Goal: Task Accomplishment & Management: Manage account settings

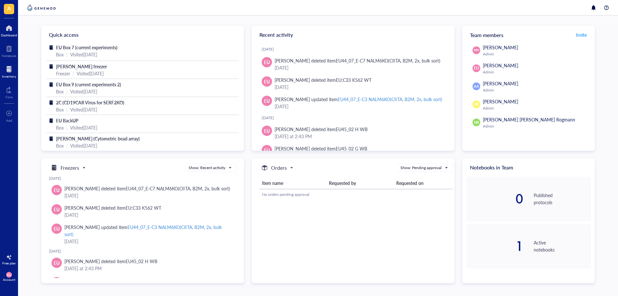
click at [12, 79] on div "Inventory" at bounding box center [9, 71] width 18 height 18
click at [7, 75] on div "Inventory" at bounding box center [9, 76] width 14 height 4
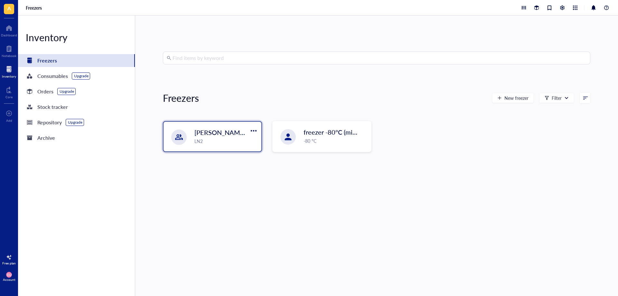
click at [231, 142] on div "LN2" at bounding box center [225, 140] width 63 height 7
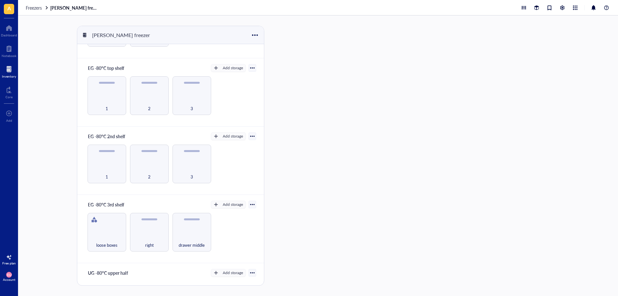
scroll to position [64, 0]
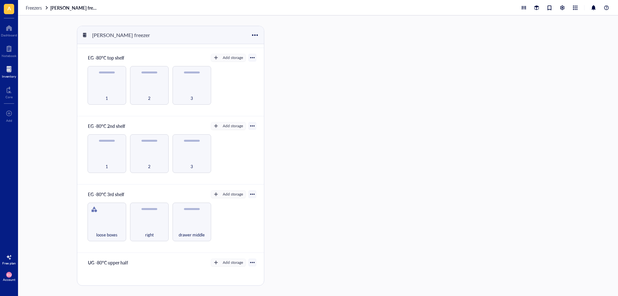
click at [250, 194] on div at bounding box center [252, 194] width 5 height 5
click at [231, 204] on div "Settings" at bounding box center [228, 205] width 41 height 6
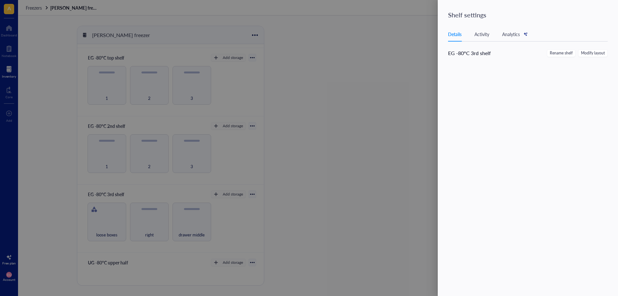
click at [483, 35] on div "Activity" at bounding box center [481, 34] width 15 height 7
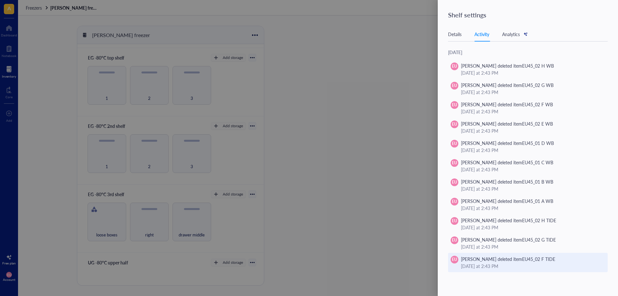
scroll to position [0, 0]
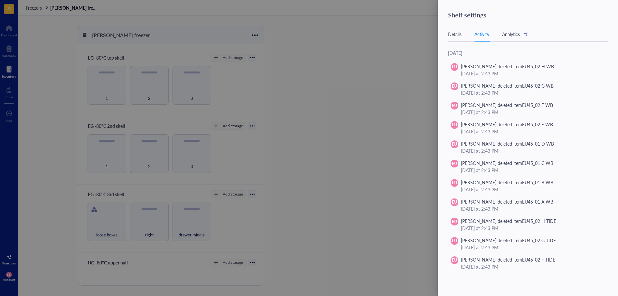
drag, startPoint x: 356, startPoint y: 157, endPoint x: 287, endPoint y: 142, distance: 70.6
click at [353, 157] on div at bounding box center [309, 148] width 618 height 296
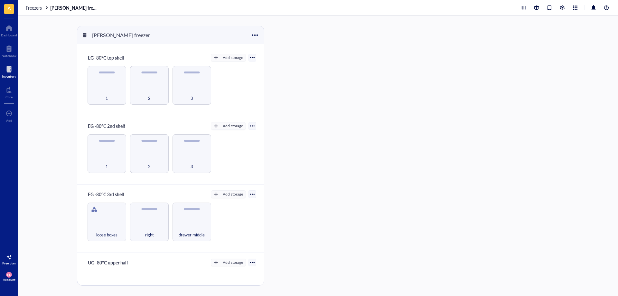
click at [38, 12] on div "Freezers [PERSON_NAME] freezer" at bounding box center [318, 7] width 600 height 15
click at [35, 6] on span "Freezers" at bounding box center [34, 8] width 16 height 6
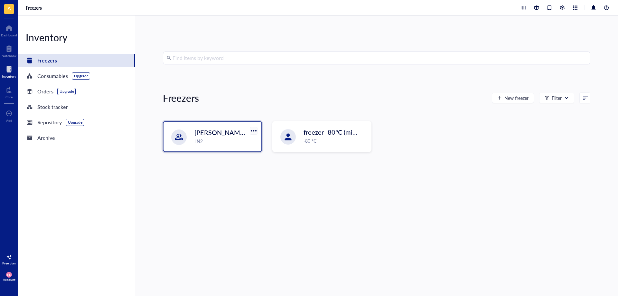
click at [249, 128] on div at bounding box center [253, 130] width 9 height 9
click at [260, 153] on div "Settings" at bounding box center [262, 152] width 16 height 6
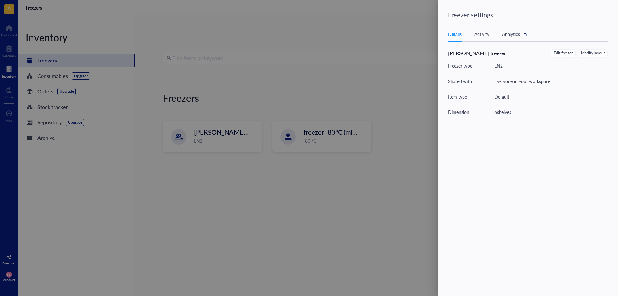
click at [481, 35] on div "Activity" at bounding box center [481, 34] width 15 height 7
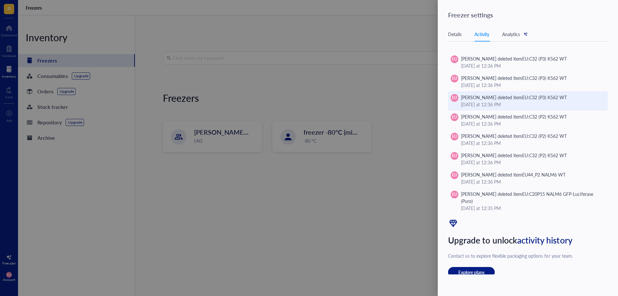
scroll to position [5288, 0]
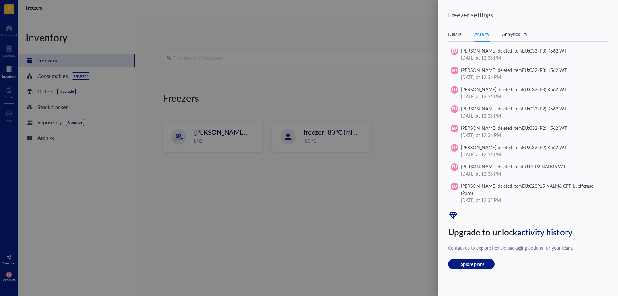
click at [348, 187] on div at bounding box center [309, 148] width 618 height 296
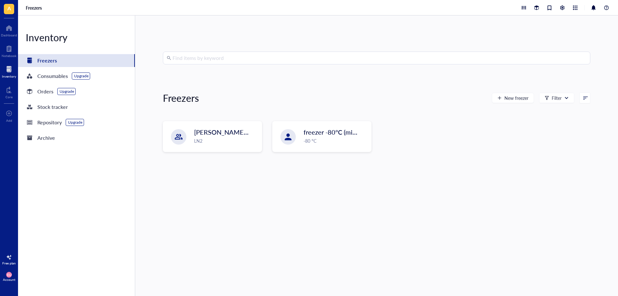
click at [233, 138] on div "LN2" at bounding box center [226, 140] width 64 height 7
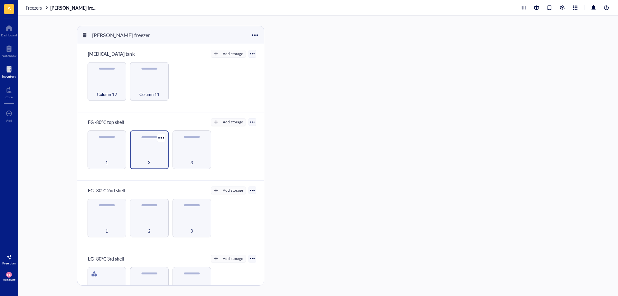
click at [142, 150] on div "2" at bounding box center [149, 149] width 39 height 39
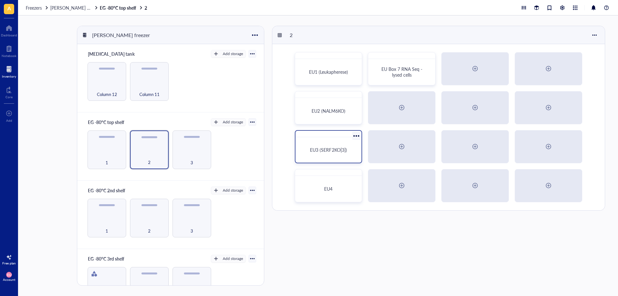
click at [337, 154] on div "EU3 (SERF2KO[3])" at bounding box center [328, 150] width 61 height 20
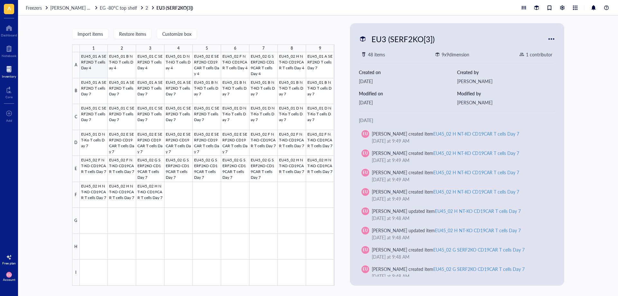
click at [95, 66] on div at bounding box center [207, 168] width 255 height 233
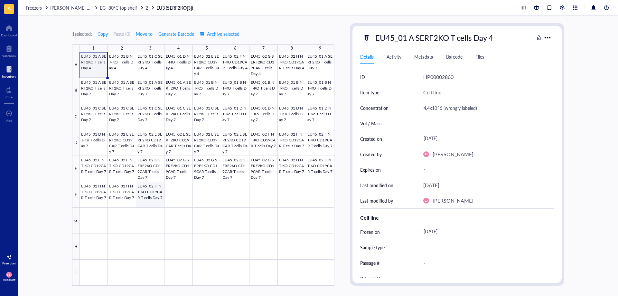
click at [148, 192] on div at bounding box center [207, 168] width 255 height 233
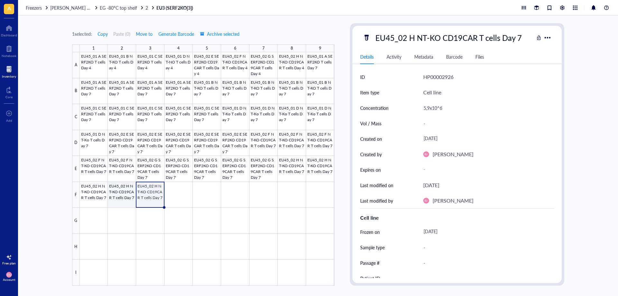
click at [121, 199] on div at bounding box center [207, 168] width 255 height 233
click at [331, 173] on div at bounding box center [207, 168] width 255 height 233
click at [293, 175] on div at bounding box center [207, 168] width 255 height 233
click at [108, 9] on span "EG -80°C top shelf" at bounding box center [118, 8] width 37 height 6
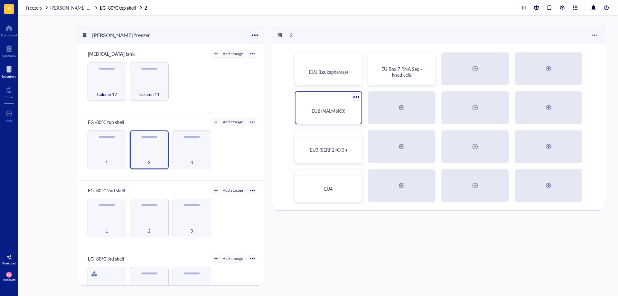
click at [323, 116] on div "EU2 (NALM6KO)" at bounding box center [328, 111] width 61 height 20
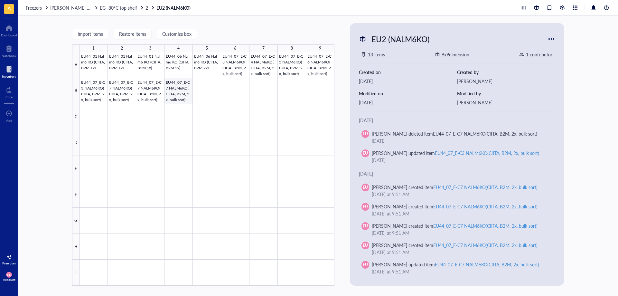
click at [180, 90] on div at bounding box center [207, 168] width 255 height 233
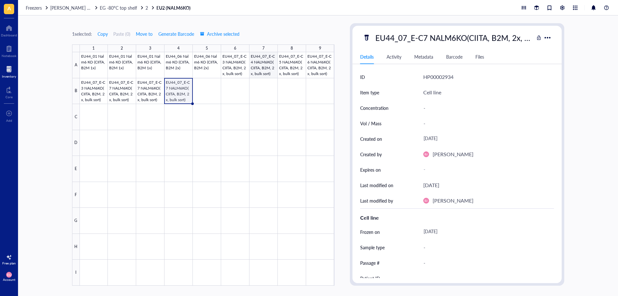
click at [262, 71] on div at bounding box center [207, 168] width 255 height 233
click at [239, 71] on div at bounding box center [207, 168] width 255 height 233
click at [257, 72] on div at bounding box center [207, 168] width 255 height 233
click at [290, 73] on div at bounding box center [207, 168] width 255 height 233
click at [314, 73] on div at bounding box center [207, 168] width 255 height 233
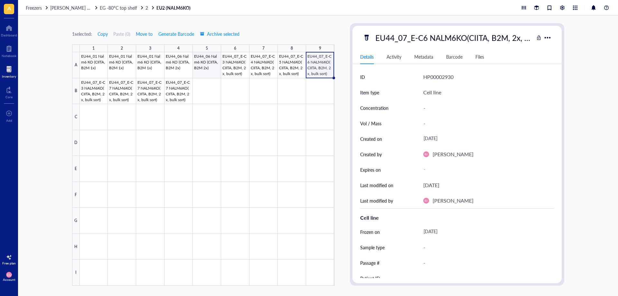
click at [211, 71] on div at bounding box center [207, 168] width 255 height 233
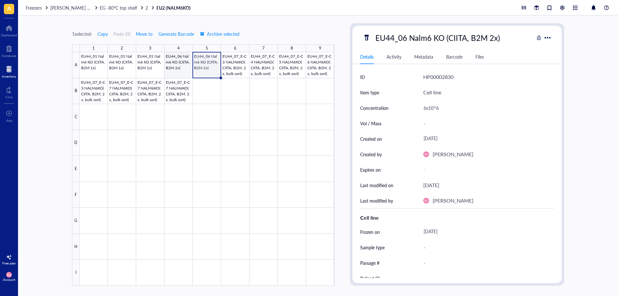
click at [180, 71] on div at bounding box center [207, 168] width 255 height 233
click at [198, 68] on div at bounding box center [207, 168] width 255 height 233
click at [170, 68] on div at bounding box center [207, 168] width 255 height 233
click at [149, 67] on div at bounding box center [207, 168] width 255 height 233
click at [167, 70] on div at bounding box center [207, 168] width 255 height 233
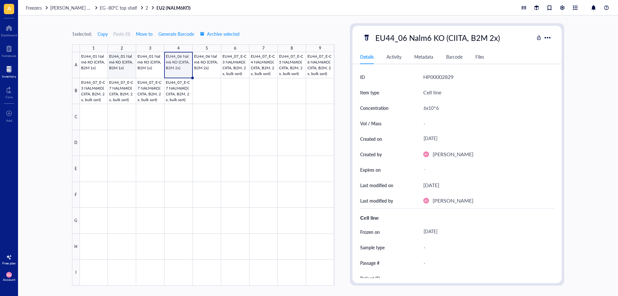
click at [126, 64] on div at bounding box center [207, 168] width 255 height 233
click at [90, 60] on div at bounding box center [207, 168] width 255 height 233
click at [146, 67] on div at bounding box center [207, 168] width 255 height 233
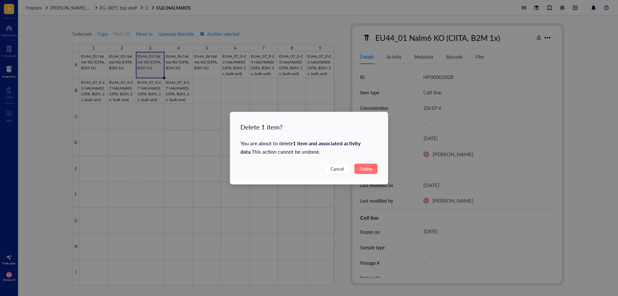
click at [368, 171] on span "Delete" at bounding box center [365, 168] width 13 height 7
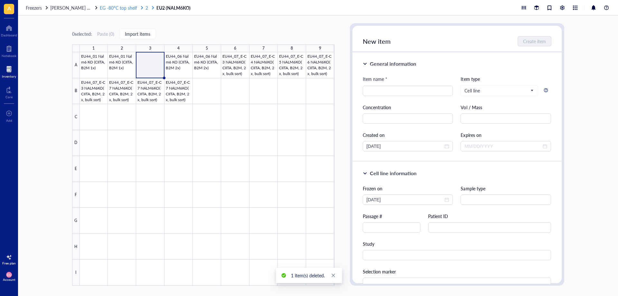
click at [140, 7] on div at bounding box center [142, 7] width 5 height 5
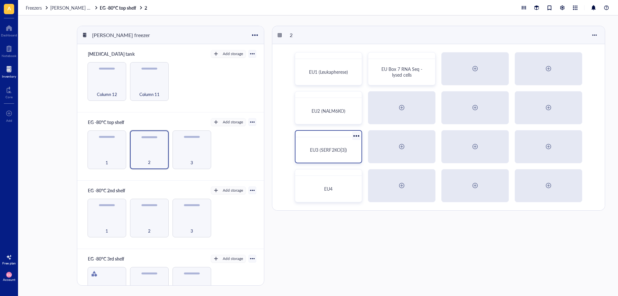
click at [325, 159] on div "EU3 (SERF2KO[3])" at bounding box center [328, 150] width 61 height 20
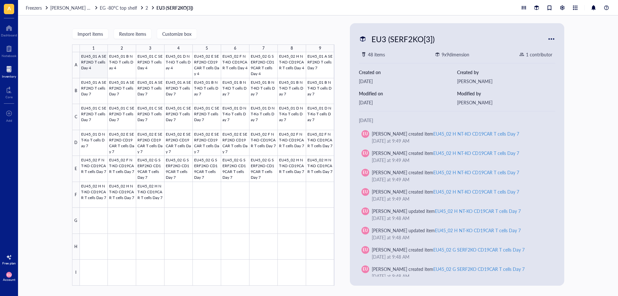
click at [94, 70] on div at bounding box center [207, 168] width 255 height 233
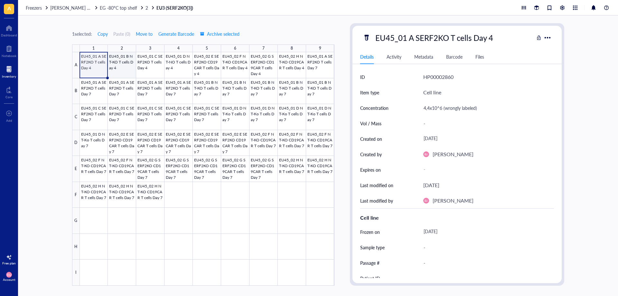
click at [114, 67] on div at bounding box center [207, 168] width 255 height 233
click at [160, 66] on div at bounding box center [207, 168] width 255 height 233
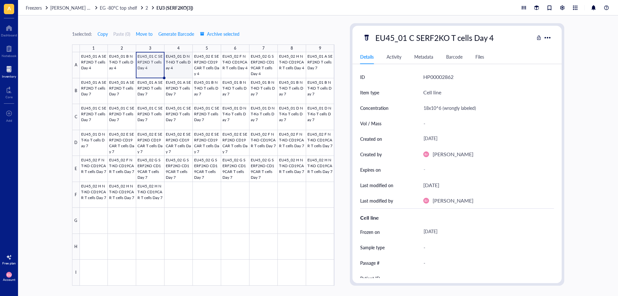
click at [174, 68] on div at bounding box center [207, 168] width 255 height 233
click at [197, 72] on div at bounding box center [207, 168] width 255 height 233
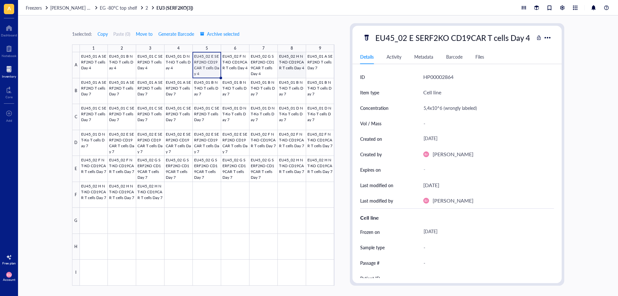
click at [289, 71] on div at bounding box center [207, 168] width 255 height 233
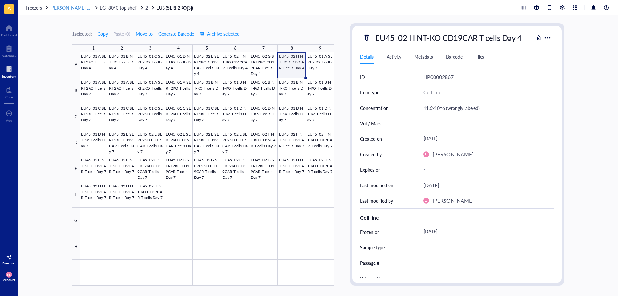
click at [72, 10] on span "[PERSON_NAME] freezer" at bounding box center [75, 8] width 50 height 6
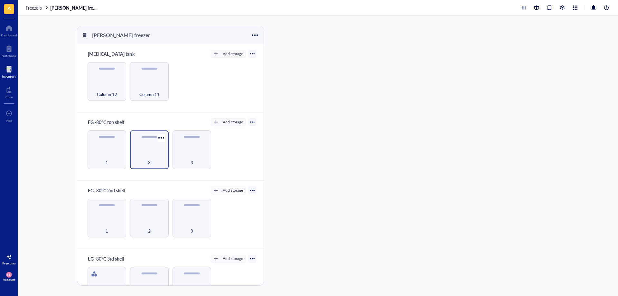
click at [135, 154] on div "2" at bounding box center [149, 159] width 32 height 14
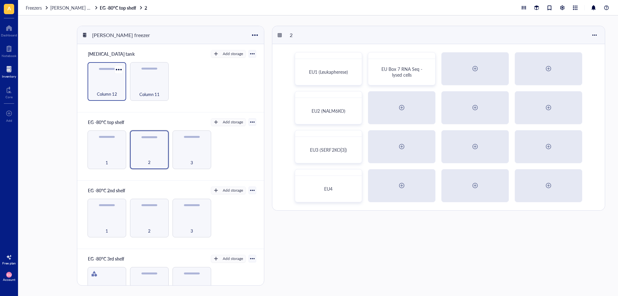
click at [105, 82] on div "Column 12" at bounding box center [107, 81] width 39 height 39
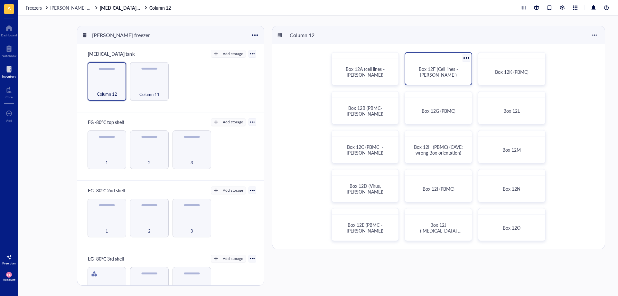
click at [430, 79] on div "Box 12F (Cell lines - [PERSON_NAME])" at bounding box center [438, 72] width 61 height 20
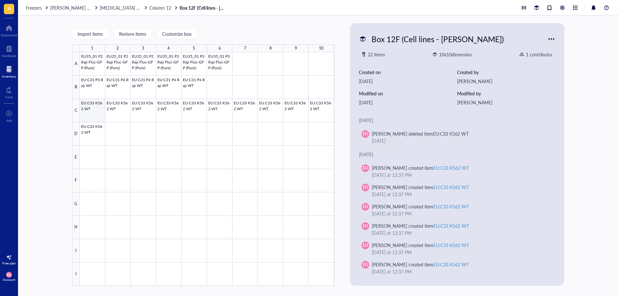
click at [93, 112] on div at bounding box center [207, 168] width 255 height 233
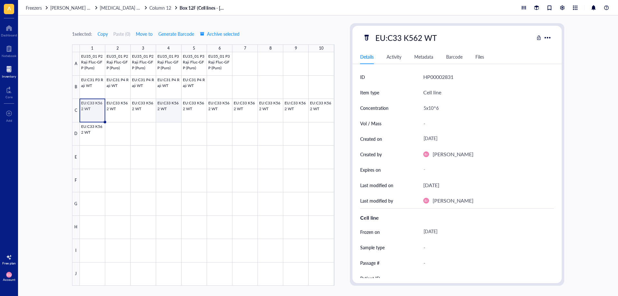
click at [161, 117] on div at bounding box center [207, 168] width 255 height 233
click at [240, 113] on div at bounding box center [207, 168] width 255 height 233
click at [95, 136] on div at bounding box center [207, 168] width 255 height 233
click at [325, 110] on div at bounding box center [207, 168] width 255 height 233
click at [298, 103] on div at bounding box center [207, 168] width 255 height 233
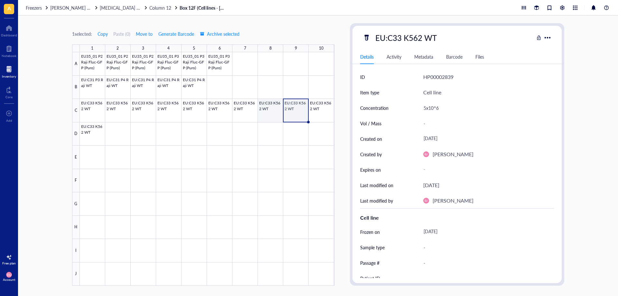
click at [265, 111] on div at bounding box center [207, 168] width 255 height 233
click at [242, 114] on div at bounding box center [207, 168] width 255 height 233
click at [221, 114] on div at bounding box center [207, 168] width 255 height 233
click at [90, 110] on div at bounding box center [207, 168] width 255 height 233
click at [118, 104] on div at bounding box center [207, 168] width 255 height 233
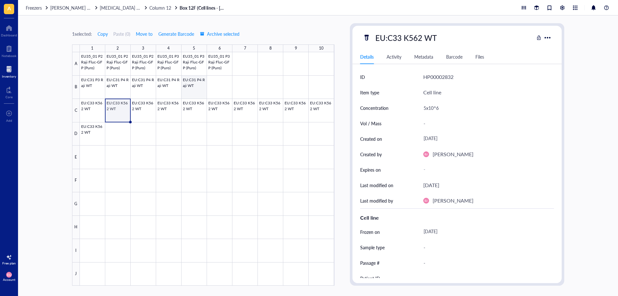
click at [199, 94] on div at bounding box center [207, 168] width 255 height 233
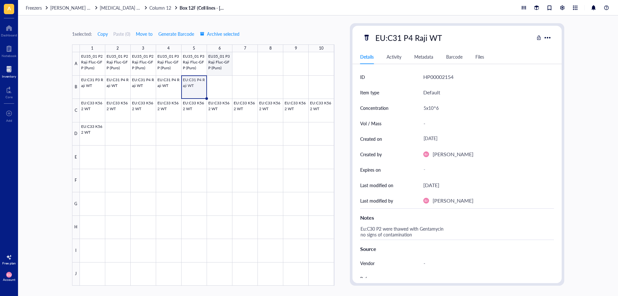
click at [221, 65] on div at bounding box center [207, 168] width 255 height 233
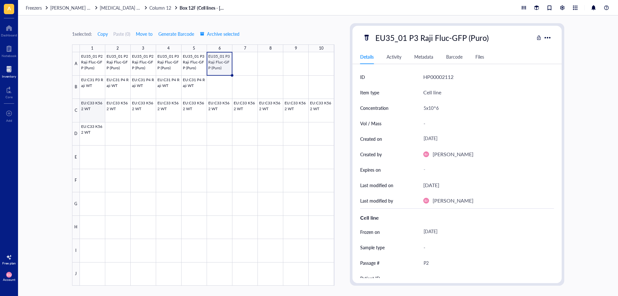
click at [98, 117] on div at bounding box center [207, 168] width 255 height 233
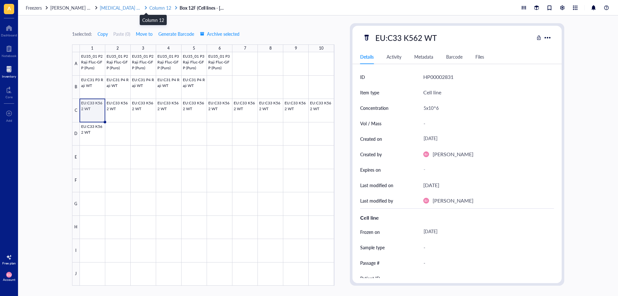
click at [151, 7] on span "Column 12" at bounding box center [160, 8] width 22 height 6
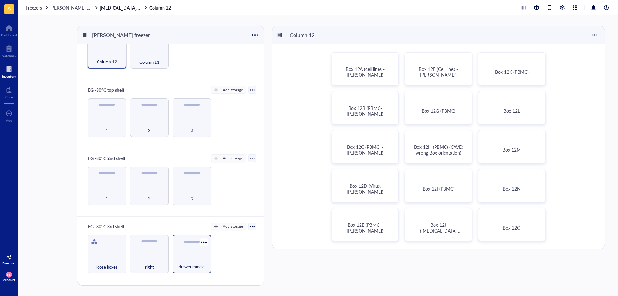
click at [179, 253] on div "drawer middle" at bounding box center [191, 254] width 39 height 39
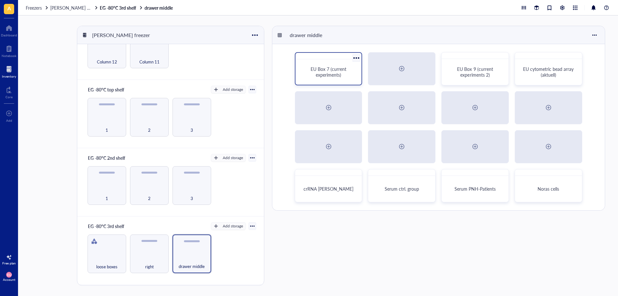
click at [334, 71] on span "EU Box 7 (current experiments)" at bounding box center [329, 72] width 37 height 12
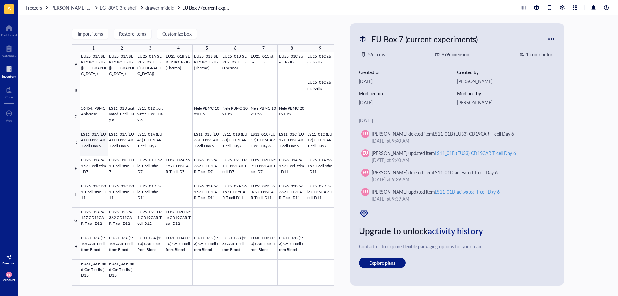
click at [100, 147] on div at bounding box center [207, 168] width 255 height 233
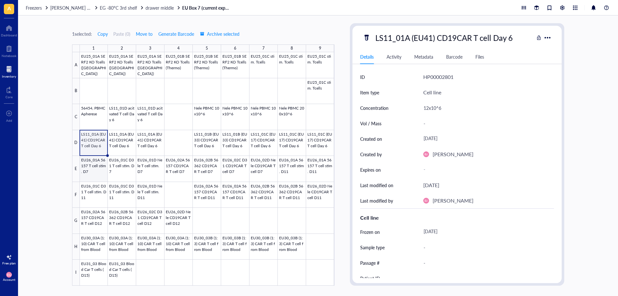
click at [90, 172] on div at bounding box center [207, 168] width 255 height 233
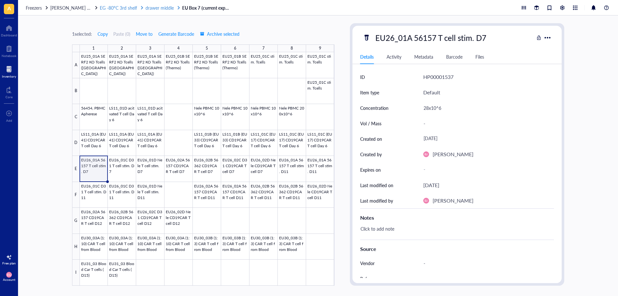
click at [154, 2] on div "Freezers [PERSON_NAME] freezer EG -80°C 3rd shelf drawer middle EU Box 7 (curre…" at bounding box center [318, 7] width 600 height 15
click at [153, 5] on span "drawer middle" at bounding box center [159, 8] width 28 height 6
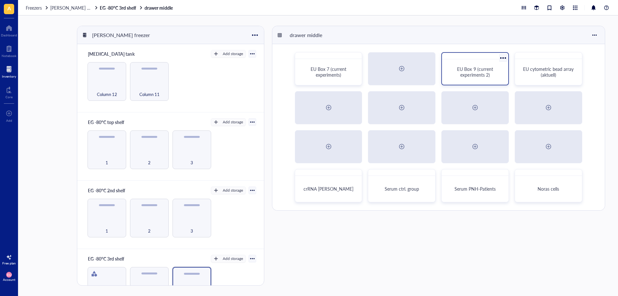
click at [457, 71] on div "EU Box 9 (current experiments 2)" at bounding box center [475, 72] width 51 height 12
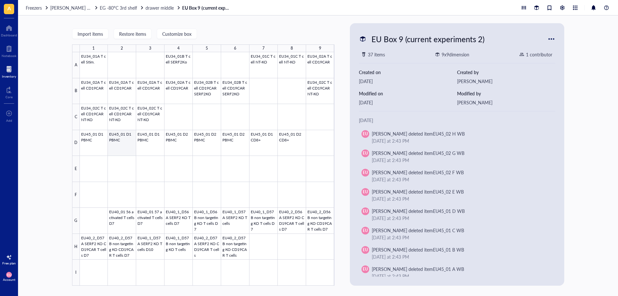
click at [124, 143] on div at bounding box center [207, 168] width 255 height 233
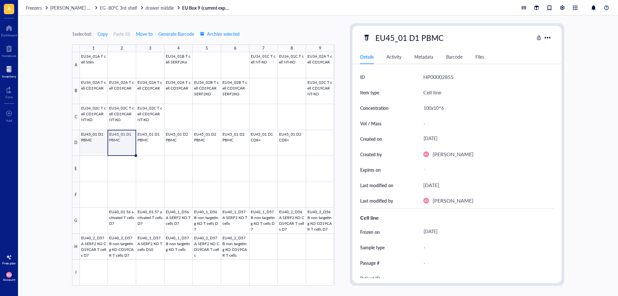
click at [97, 145] on div at bounding box center [207, 168] width 255 height 233
click at [197, 142] on div at bounding box center [207, 168] width 255 height 233
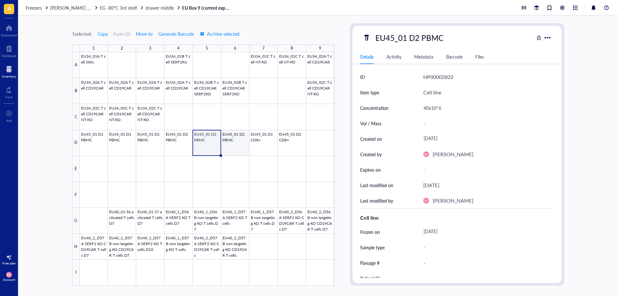
click at [233, 142] on div at bounding box center [207, 168] width 255 height 233
click at [98, 148] on div at bounding box center [207, 168] width 255 height 233
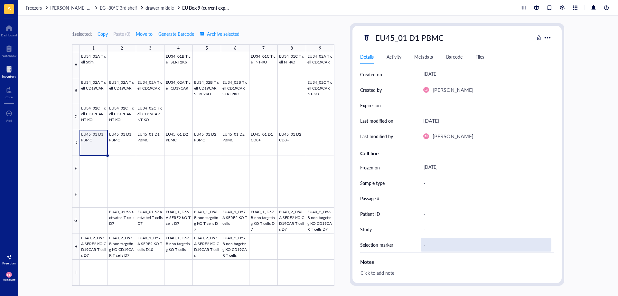
scroll to position [129, 0]
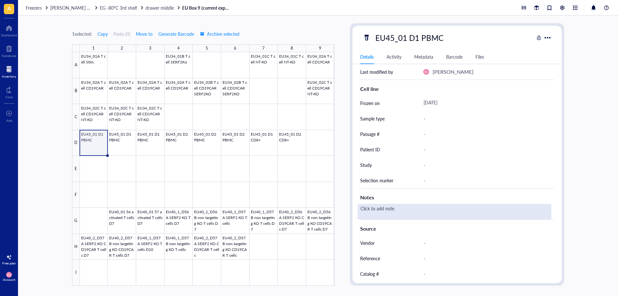
click at [408, 210] on div "Click to add note" at bounding box center [455, 211] width 194 height 15
type textarea "m"
click at [388, 211] on textarea at bounding box center [376, 211] width 36 height 14
type textarea "dead?"
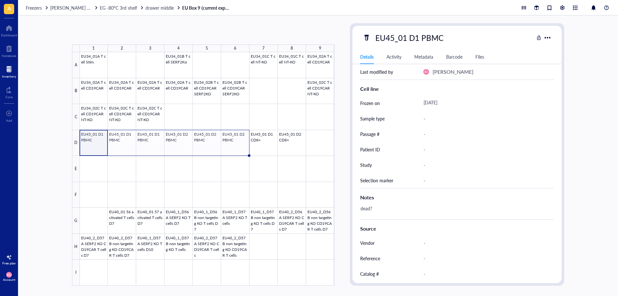
drag, startPoint x: 108, startPoint y: 155, endPoint x: 231, endPoint y: 151, distance: 122.7
click at [0, 0] on div "EU34_01A [MEDICAL_DATA] Stim. EU34_01B [MEDICAL_DATA] SERF2Ko EU34_01C [MEDICAL…" at bounding box center [0, 0] width 0 height 0
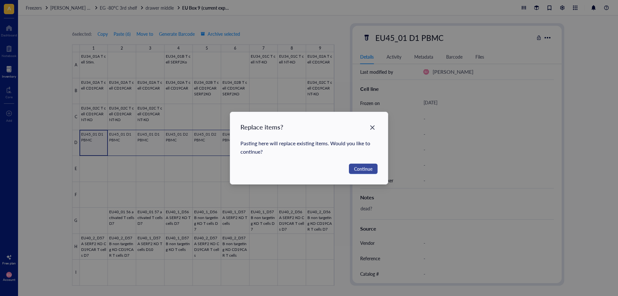
click at [368, 171] on span "Continue" at bounding box center [363, 168] width 18 height 7
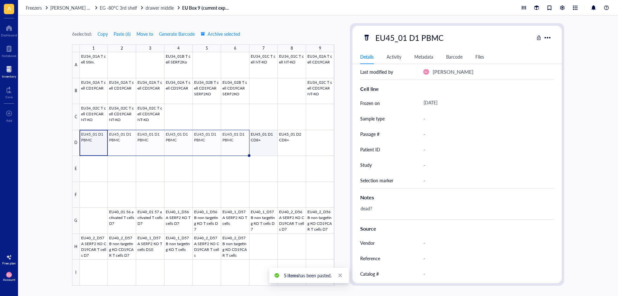
click at [265, 145] on div at bounding box center [207, 168] width 255 height 233
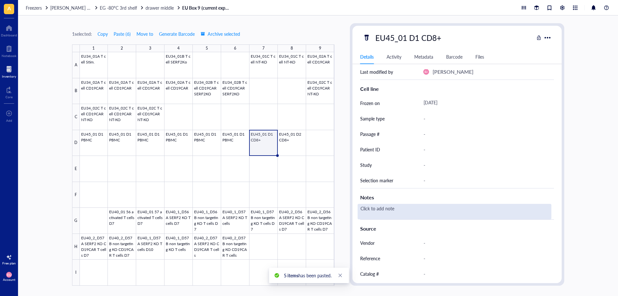
click at [393, 212] on div "Click to add note" at bounding box center [455, 211] width 194 height 15
type textarea "dead?"
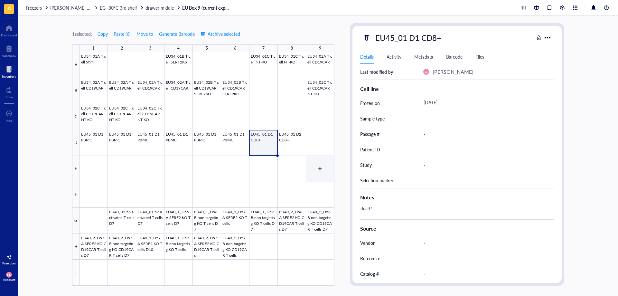
click at [289, 148] on div at bounding box center [207, 168] width 255 height 233
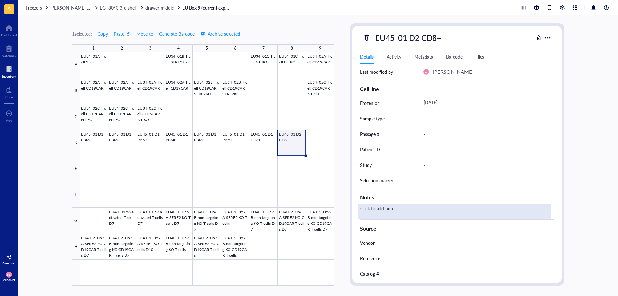
click at [381, 212] on div "Click to add note" at bounding box center [455, 211] width 194 height 15
type textarea "dead"
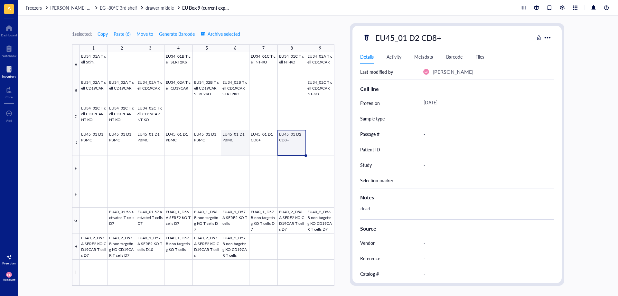
click at [244, 148] on div at bounding box center [207, 168] width 255 height 233
click at [102, 147] on div at bounding box center [207, 168] width 255 height 233
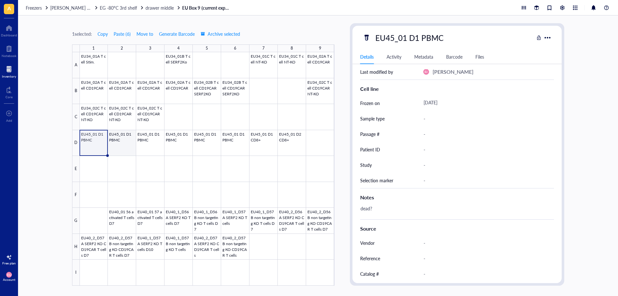
click at [117, 146] on div at bounding box center [207, 168] width 255 height 233
click at [14, 33] on div at bounding box center [9, 28] width 16 height 10
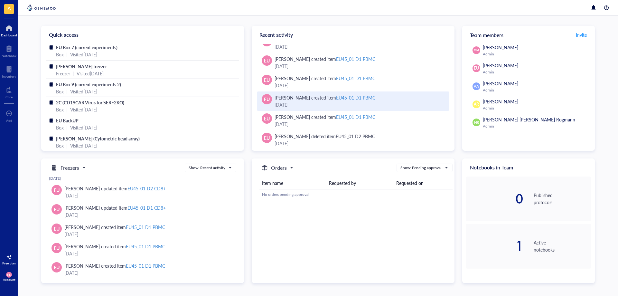
scroll to position [92, 0]
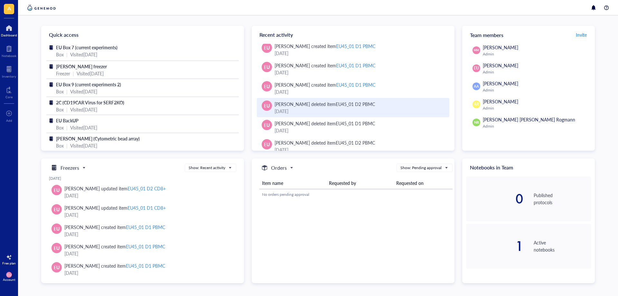
click at [310, 110] on div "[DATE]" at bounding box center [360, 110] width 170 height 7
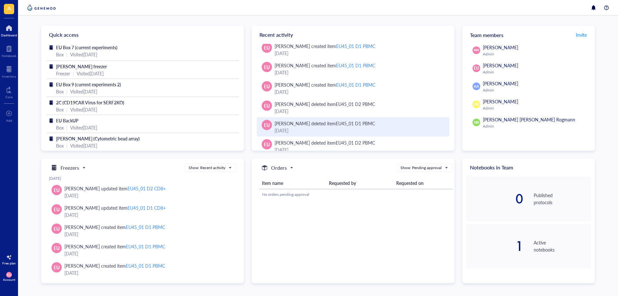
scroll to position [124, 0]
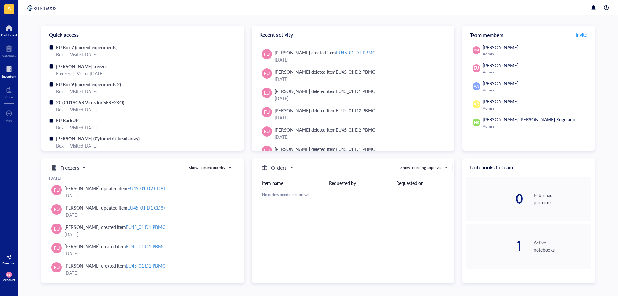
click at [17, 74] on div "Inventory" at bounding box center [9, 71] width 18 height 18
click at [7, 76] on div "Inventory" at bounding box center [9, 76] width 14 height 4
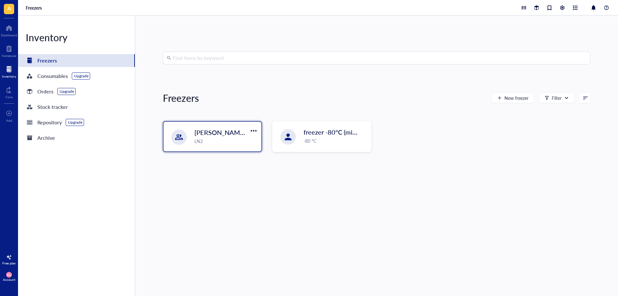
click at [232, 134] on span "[PERSON_NAME] freezer" at bounding box center [230, 132] width 73 height 9
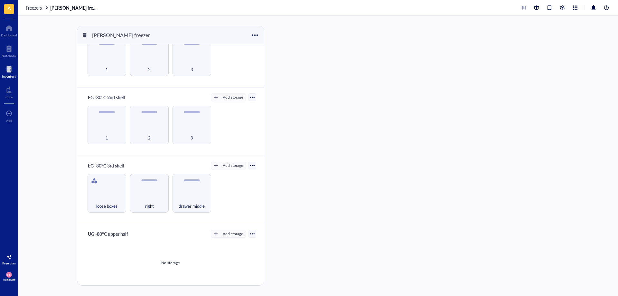
scroll to position [97, 0]
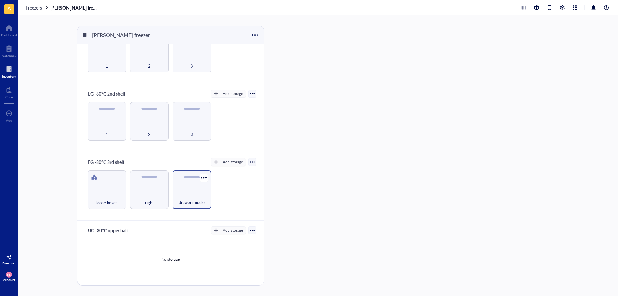
click at [198, 197] on div "drawer middle" at bounding box center [192, 198] width 32 height 14
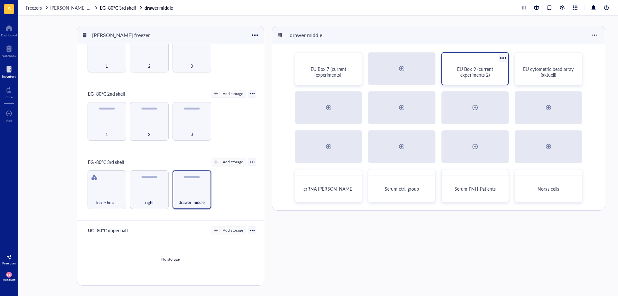
click at [481, 71] on span "EU Box 9 (current experiments 2)" at bounding box center [475, 72] width 37 height 12
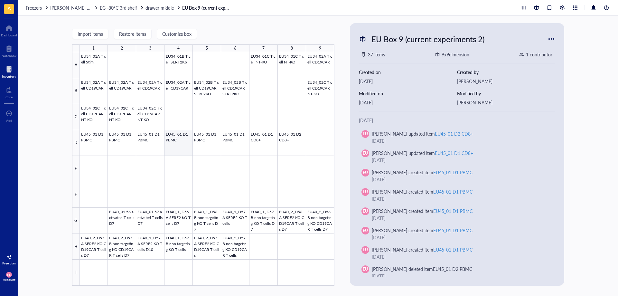
click at [177, 141] on div at bounding box center [207, 168] width 255 height 233
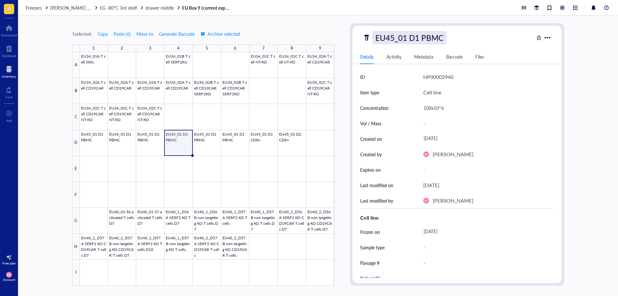
click at [420, 39] on div "EU45_01 D1 PBMC" at bounding box center [409, 38] width 74 height 14
click at [160, 5] on span "drawer middle" at bounding box center [159, 8] width 28 height 6
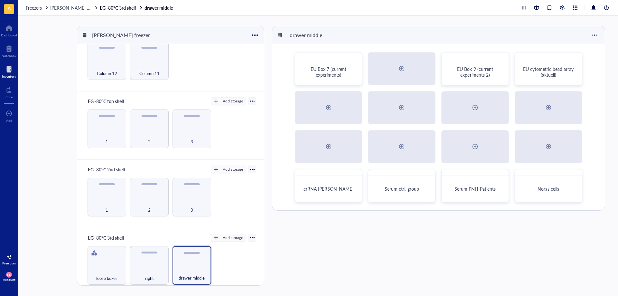
scroll to position [32, 0]
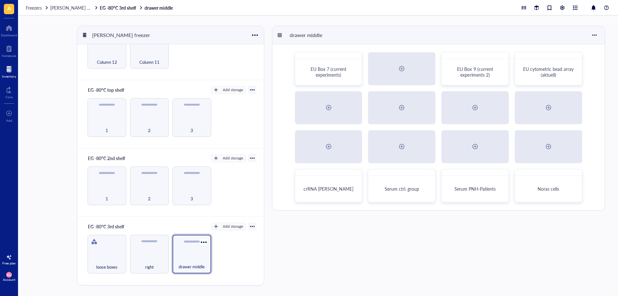
click at [195, 250] on div "drawer middle" at bounding box center [191, 254] width 39 height 39
click at [359, 59] on div at bounding box center [356, 57] width 9 height 9
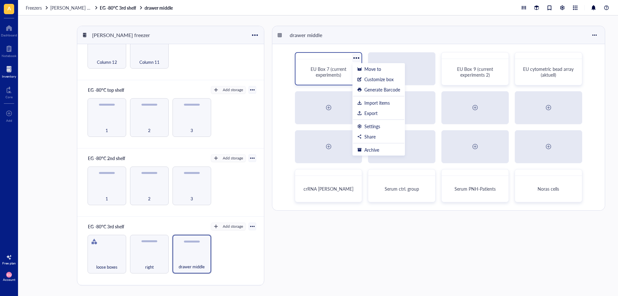
click at [336, 70] on span "EU Box 7 (current experiments)" at bounding box center [329, 72] width 37 height 12
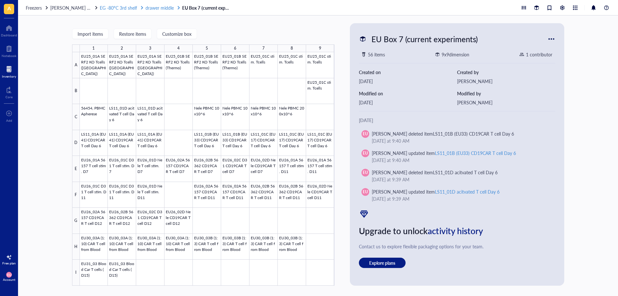
click at [151, 7] on span "drawer middle" at bounding box center [159, 8] width 28 height 6
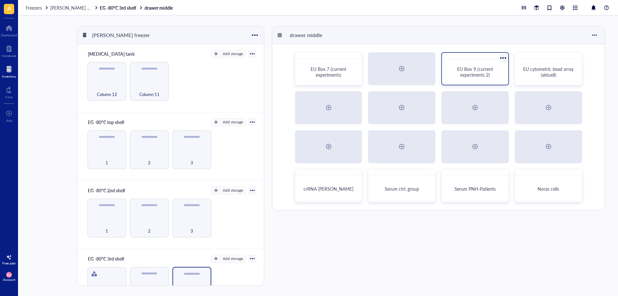
click at [477, 59] on div "EU Box 9 (current experiments 2)" at bounding box center [475, 68] width 68 height 33
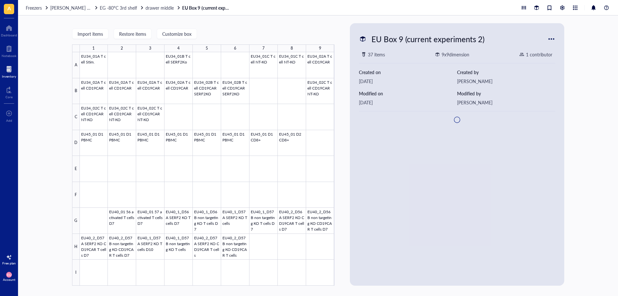
click at [553, 36] on div at bounding box center [551, 39] width 10 height 10
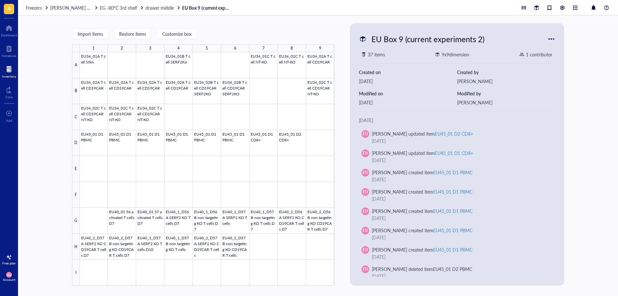
click at [582, 218] on div "Import items Restore items Customize box 1 2 3 4 5 6 7 8 9 A B C D E F G H I EU…" at bounding box center [318, 155] width 600 height 280
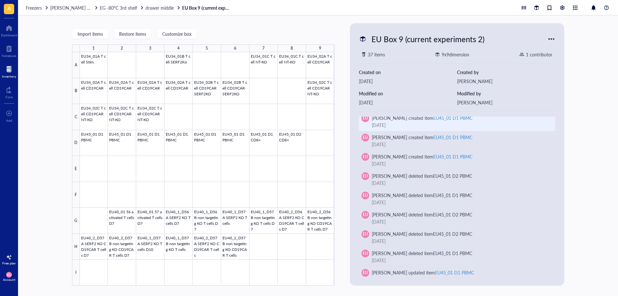
scroll to position [97, 0]
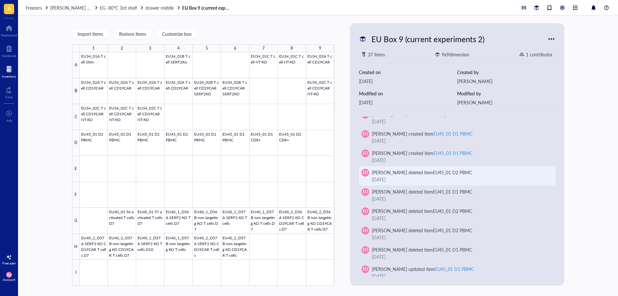
click at [465, 173] on div "EU45_01 D2 PBMC" at bounding box center [452, 172] width 39 height 6
click at [399, 173] on div "[PERSON_NAME] deleted item EU45_01 D2 PBMC" at bounding box center [422, 172] width 100 height 7
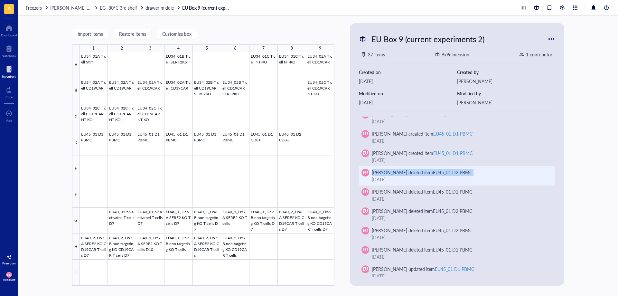
click at [399, 172] on div "[PERSON_NAME] deleted item EU45_01 D2 PBMC" at bounding box center [422, 172] width 100 height 7
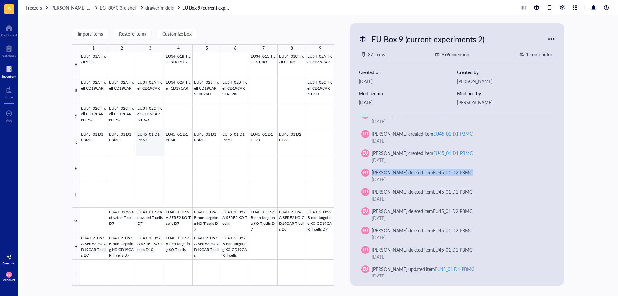
click at [154, 142] on div at bounding box center [207, 168] width 255 height 233
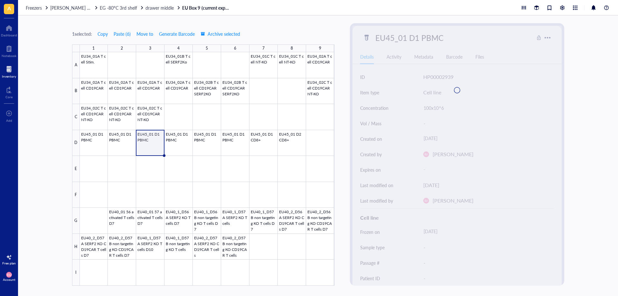
click at [168, 141] on div at bounding box center [207, 168] width 255 height 233
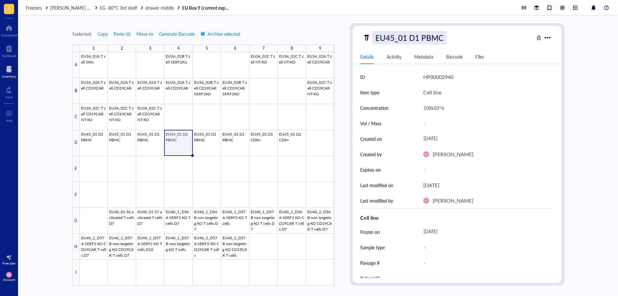
click at [415, 38] on div "EU45_01 D1 PBMC" at bounding box center [409, 38] width 74 height 14
click at [417, 37] on input "EU45_01 D1 PBMC" at bounding box center [411, 37] width 77 height 13
type input "EU45_01 D2 PBMC"
click at [192, 173] on div at bounding box center [207, 168] width 255 height 233
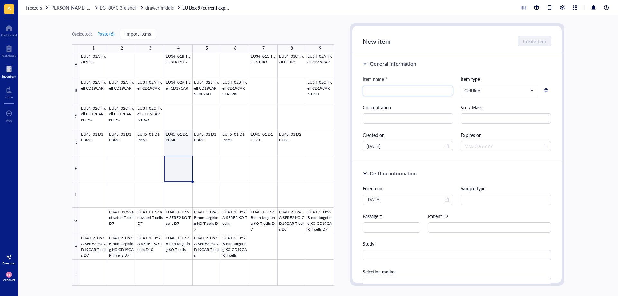
click at [186, 147] on div at bounding box center [207, 168] width 255 height 233
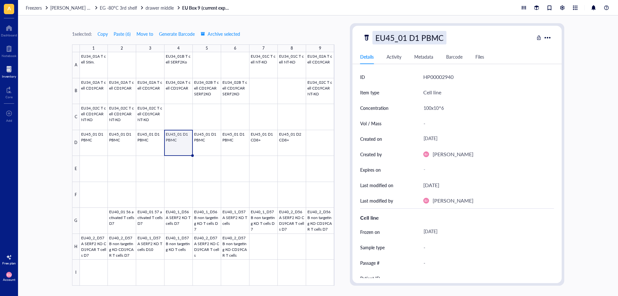
click at [417, 35] on div "EU45_01 D1 PBMC" at bounding box center [409, 38] width 74 height 14
click at [419, 37] on input "EU45_01 D1 PBMC" at bounding box center [411, 37] width 77 height 13
type input "EU45_01 D2 PBMC"
drag, startPoint x: 191, startPoint y: 156, endPoint x: 241, endPoint y: 155, distance: 49.9
click at [0, 0] on div "EU34_01A T cell Stim. EU34_01B T cell SERF2Ko EU34_01C T cell NT-KO EU34_01C T …" at bounding box center [0, 0] width 0 height 0
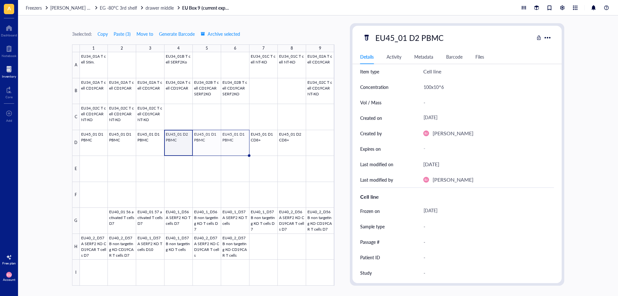
scroll to position [32, 0]
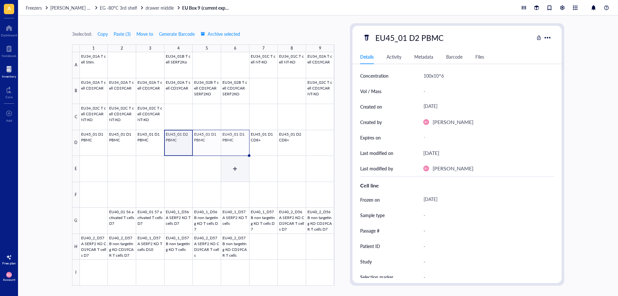
click at [227, 179] on div at bounding box center [207, 168] width 255 height 233
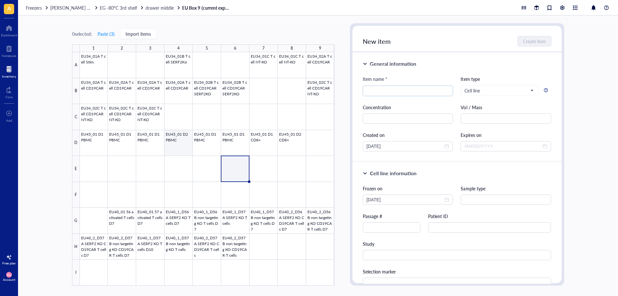
click at [179, 149] on div at bounding box center [207, 168] width 255 height 233
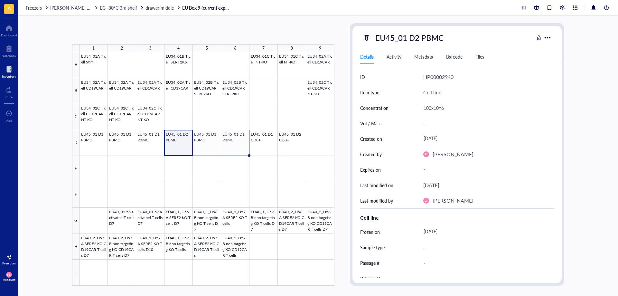
drag, startPoint x: 191, startPoint y: 154, endPoint x: 239, endPoint y: 153, distance: 47.3
click at [0, 0] on div "EU34_01A T cell Stim. EU34_01B T cell SERF2Ko EU34_01C T cell NT-KO EU34_01C T …" at bounding box center [0, 0] width 0 height 0
drag, startPoint x: 192, startPoint y: 155, endPoint x: 228, endPoint y: 153, distance: 36.4
click at [0, 0] on div "EU34_01A T cell Stim. EU34_01B T cell SERF2Ko EU34_01C T cell NT-KO EU34_01C T …" at bounding box center [0, 0] width 0 height 0
click at [182, 149] on div at bounding box center [207, 168] width 255 height 233
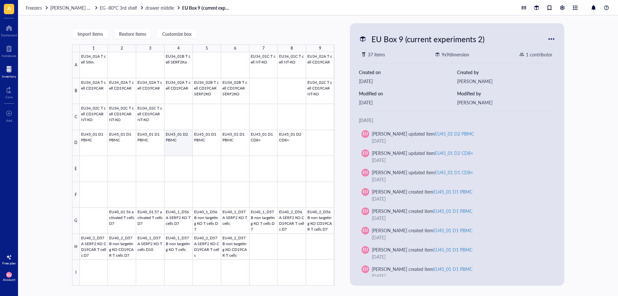
click at [187, 150] on div at bounding box center [207, 168] width 255 height 233
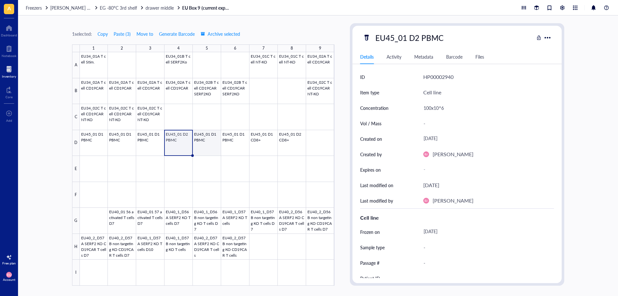
click at [206, 149] on div at bounding box center [207, 168] width 255 height 233
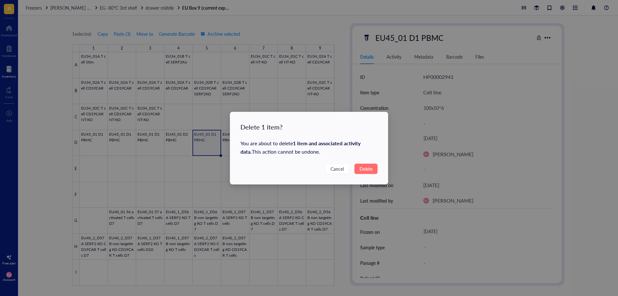
click at [355, 169] on button "Delete" at bounding box center [365, 168] width 23 height 10
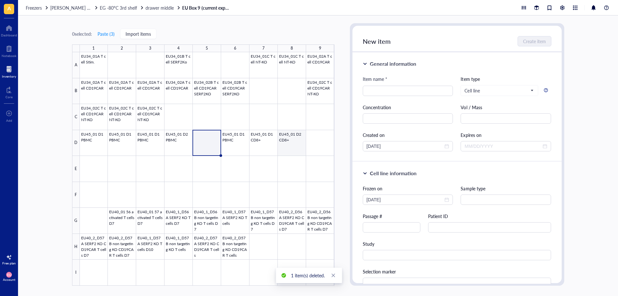
click at [238, 145] on div at bounding box center [207, 168] width 255 height 233
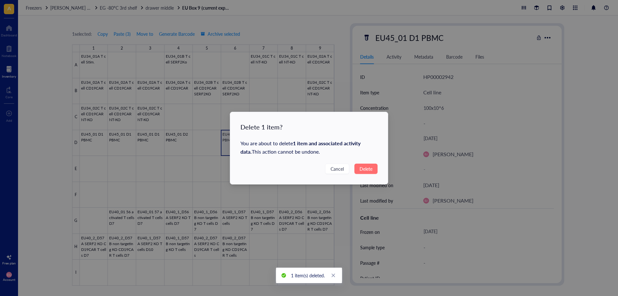
click at [365, 168] on span "Delete" at bounding box center [365, 168] width 13 height 7
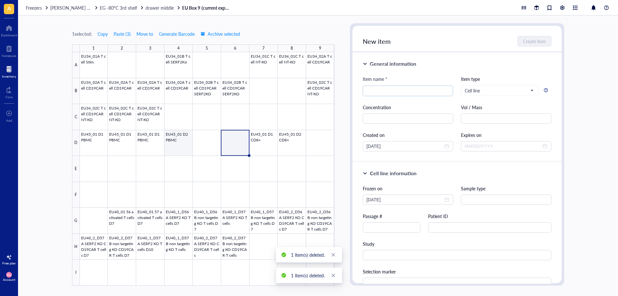
click at [186, 152] on div at bounding box center [207, 168] width 255 height 233
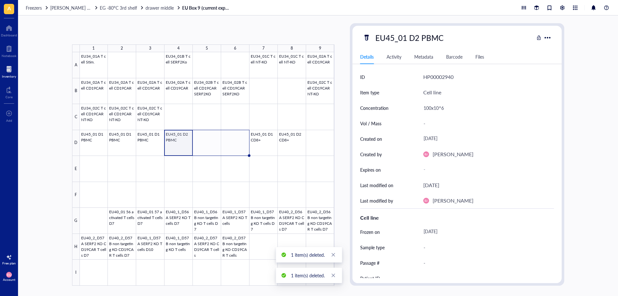
drag, startPoint x: 192, startPoint y: 155, endPoint x: 232, endPoint y: 154, distance: 40.2
click at [0, 0] on div "EU34_01A T cell Stim. EU34_01B T cell SERF2Ko EU34_01C T cell NT-KO EU34_01C T …" at bounding box center [0, 0] width 0 height 0
click at [177, 145] on div at bounding box center [207, 168] width 255 height 233
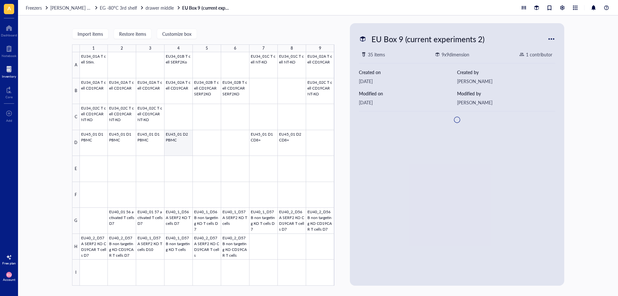
click at [177, 145] on div at bounding box center [207, 168] width 255 height 233
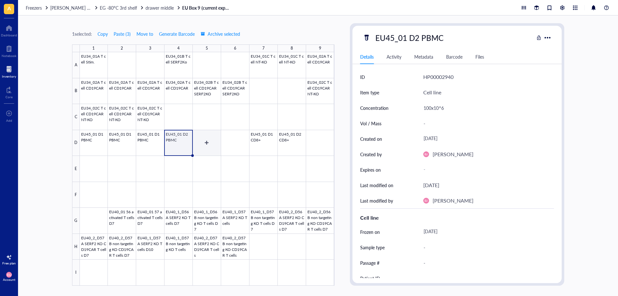
click at [202, 139] on div at bounding box center [207, 168] width 255 height 233
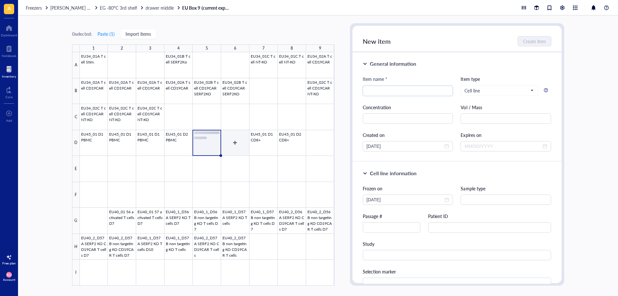
click at [242, 141] on div at bounding box center [207, 168] width 255 height 233
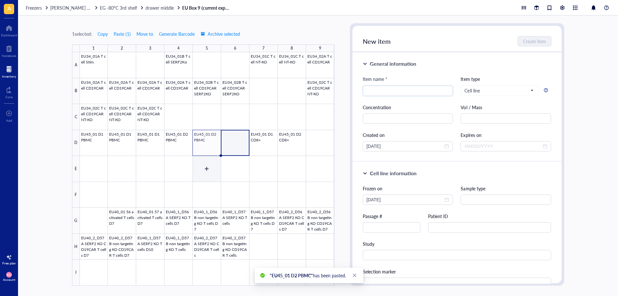
click at [230, 165] on div at bounding box center [207, 168] width 255 height 233
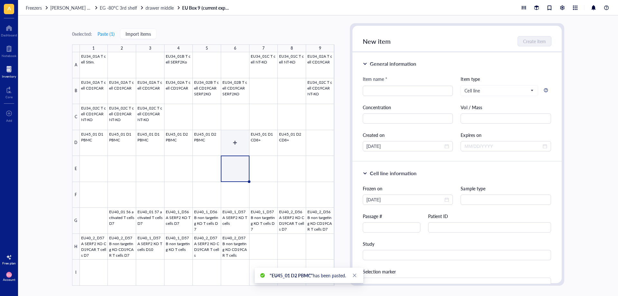
click at [235, 149] on div at bounding box center [207, 168] width 255 height 233
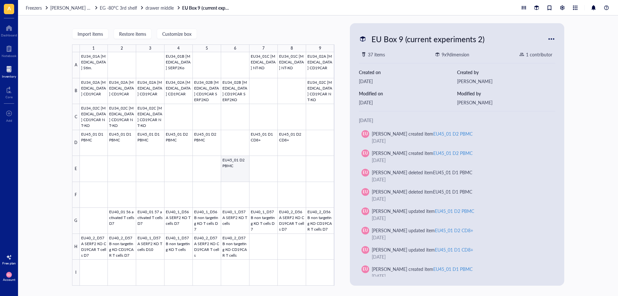
click at [239, 164] on div at bounding box center [207, 168] width 255 height 233
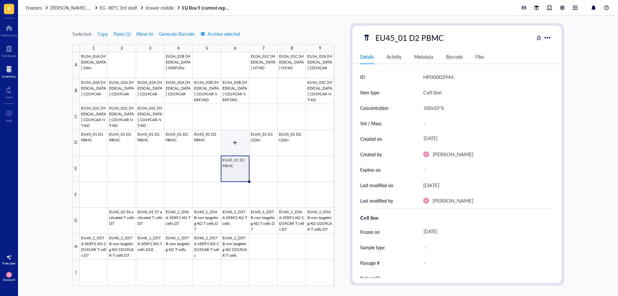
click at [235, 143] on div at bounding box center [207, 168] width 255 height 233
click at [153, 11] on div "Freezers [PERSON_NAME] freezer EG -80°C 3rd shelf drawer middle EU Box 9 (curre…" at bounding box center [318, 7] width 600 height 15
click at [153, 10] on span "drawer middle" at bounding box center [159, 8] width 28 height 6
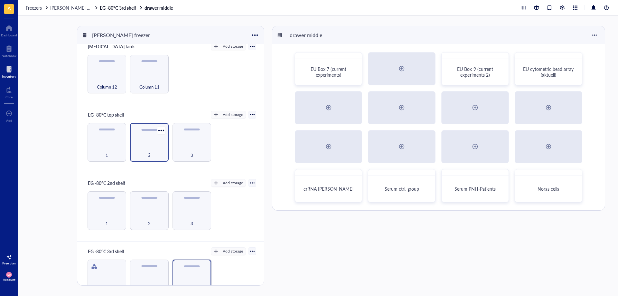
scroll to position [5, 0]
click at [144, 148] on div "2" at bounding box center [149, 153] width 32 height 14
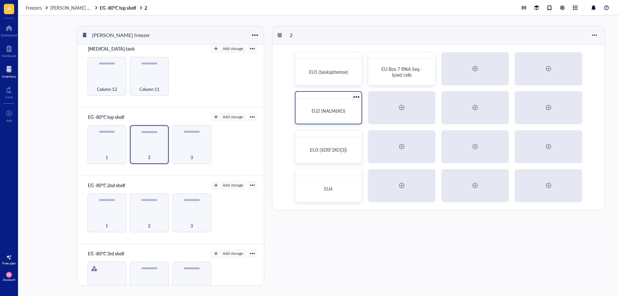
click at [340, 122] on div "EU2 (NALM6KO)" at bounding box center [329, 107] width 68 height 33
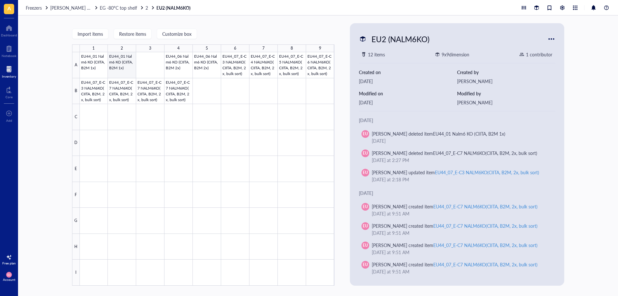
click at [130, 71] on div at bounding box center [207, 168] width 255 height 233
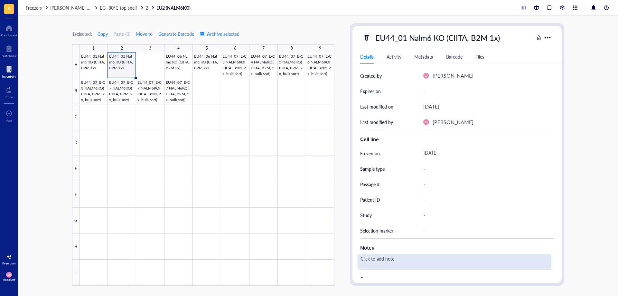
scroll to position [97, 0]
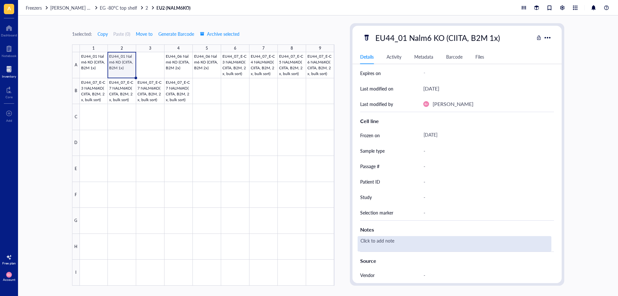
click at [429, 243] on div "Click to add note" at bounding box center [455, 243] width 194 height 15
type textarea "lebendig"
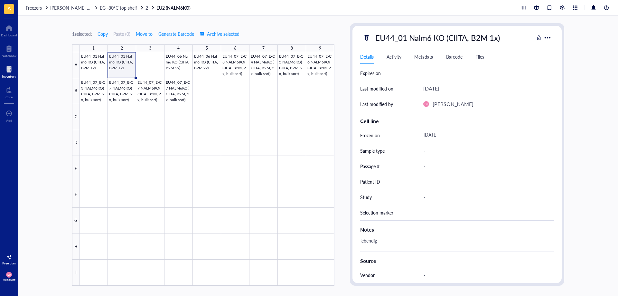
drag, startPoint x: 414, startPoint y: 239, endPoint x: 352, endPoint y: 236, distance: 61.6
click at [352, 236] on div "ID HP00002827 Item type Cell line Concentration 20x10^6 Vol / Mass - Created on…" at bounding box center [456, 166] width 209 height 387
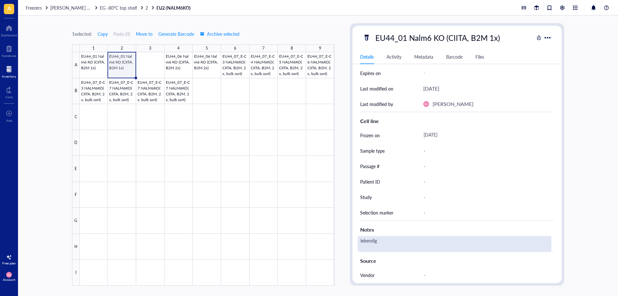
click at [392, 244] on div "lebendig" at bounding box center [455, 243] width 194 height 15
drag, startPoint x: 390, startPoint y: 245, endPoint x: 341, endPoint y: 239, distance: 49.9
click at [341, 239] on div "1 selected: Copy Paste ( 0 ) Move to Generate Barcode Archive selected 1 2 3 4 …" at bounding box center [318, 155] width 600 height 280
click at [98, 63] on div at bounding box center [207, 168] width 255 height 233
click at [381, 240] on div "Click to add note" at bounding box center [455, 243] width 194 height 15
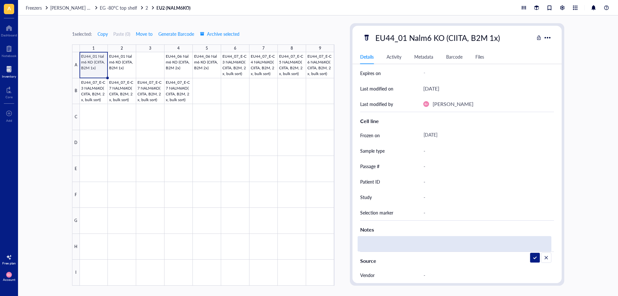
type textarea "lebendig"
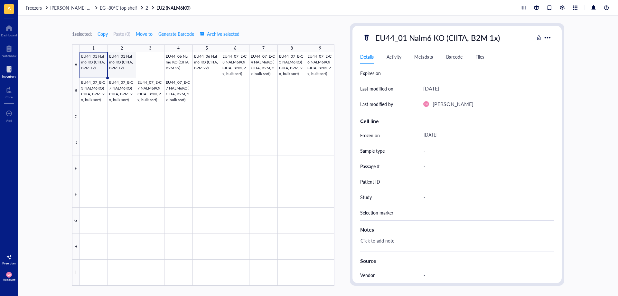
click at [124, 67] on div at bounding box center [207, 168] width 255 height 233
click at [179, 93] on div at bounding box center [207, 168] width 255 height 233
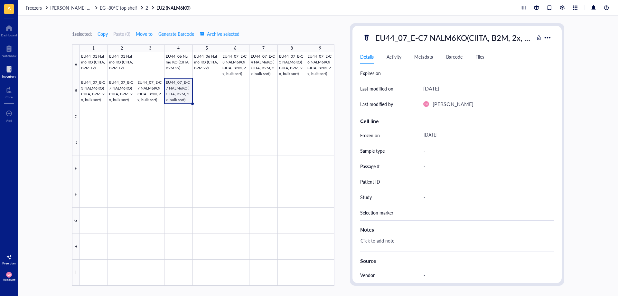
click at [383, 234] on div "Notes" at bounding box center [457, 228] width 194 height 16
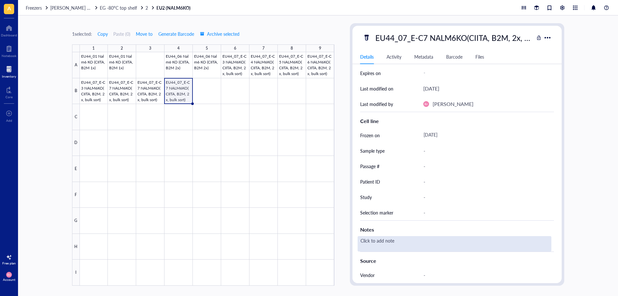
click at [382, 242] on div "Click to add note" at bounding box center [455, 243] width 194 height 15
type textarea "lebendig"
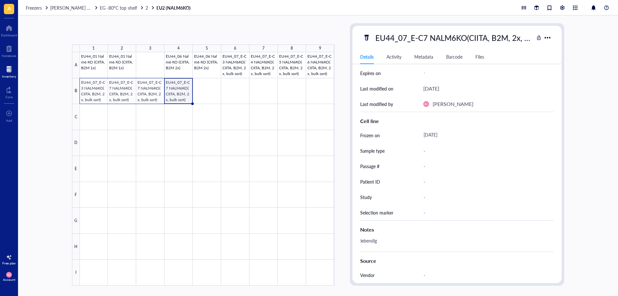
drag, startPoint x: 193, startPoint y: 103, endPoint x: 101, endPoint y: 96, distance: 92.0
click at [0, 0] on div "EU44_01 Nalm6 KO (CIITA, B2M 1x) EU44_01 Nalm6 KO (CIITA, B2M 1x) EU44_06 Nalm6…" at bounding box center [0, 0] width 0 height 0
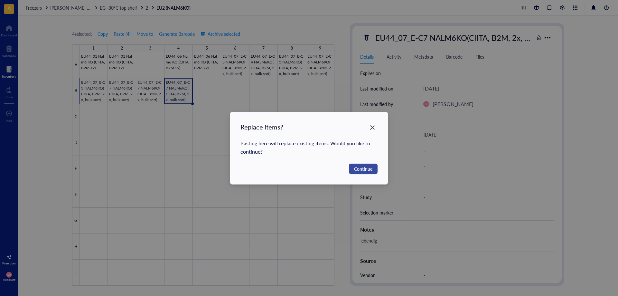
click at [366, 169] on span "Continue" at bounding box center [363, 168] width 18 height 7
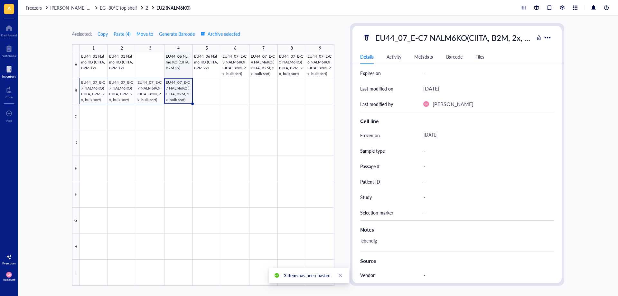
click at [180, 61] on div at bounding box center [207, 168] width 255 height 233
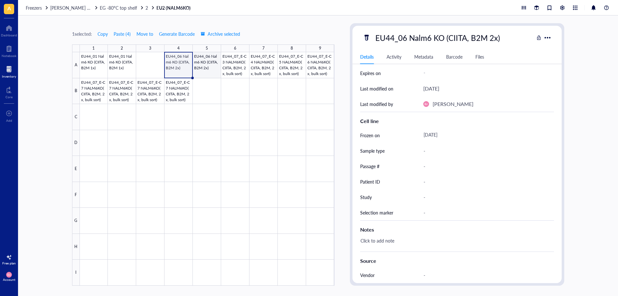
click at [206, 68] on div at bounding box center [207, 168] width 255 height 233
click at [233, 72] on div at bounding box center [207, 168] width 255 height 233
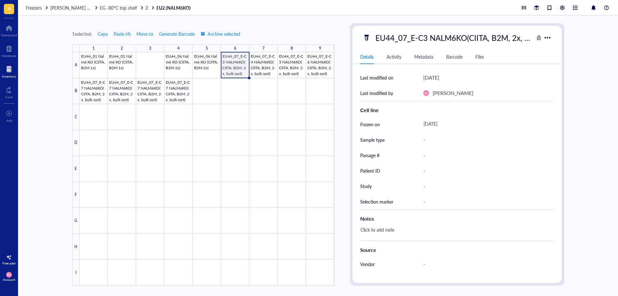
scroll to position [97, 0]
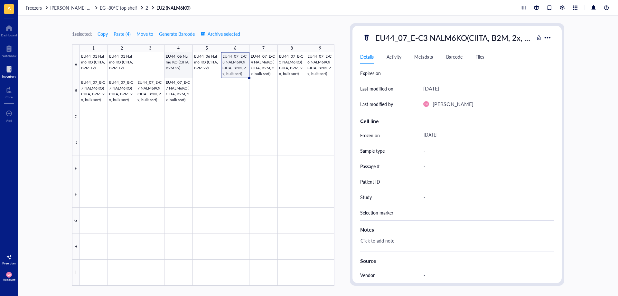
click at [174, 65] on div at bounding box center [207, 168] width 255 height 233
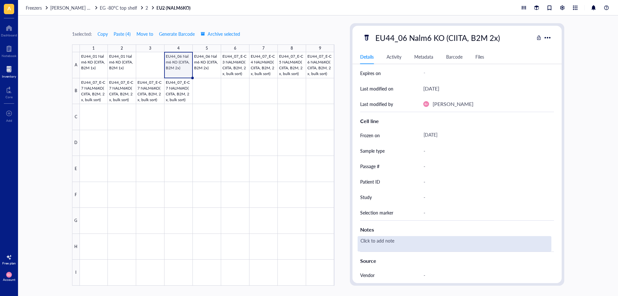
click at [378, 245] on div "Click to add note" at bounding box center [455, 243] width 194 height 15
type textarea "dead?"
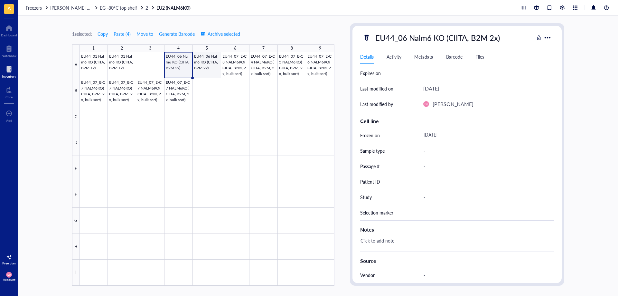
click at [208, 71] on div at bounding box center [207, 168] width 255 height 233
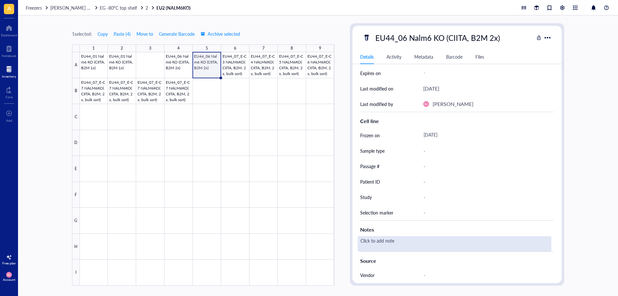
click at [379, 243] on div "Click to add note" at bounding box center [455, 243] width 194 height 15
type textarea "dead?"
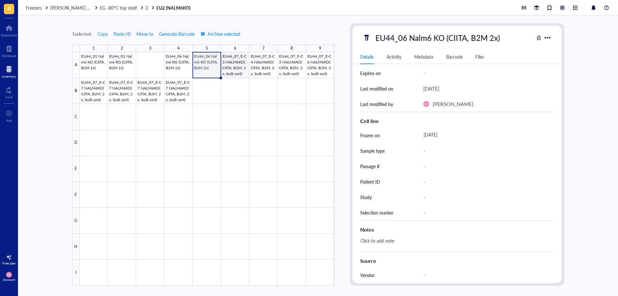
click at [235, 70] on div at bounding box center [207, 168] width 255 height 233
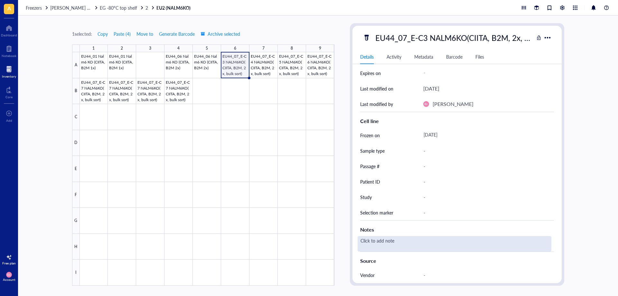
click at [391, 242] on div "Click to add note" at bounding box center [455, 243] width 194 height 15
type textarea "dead"
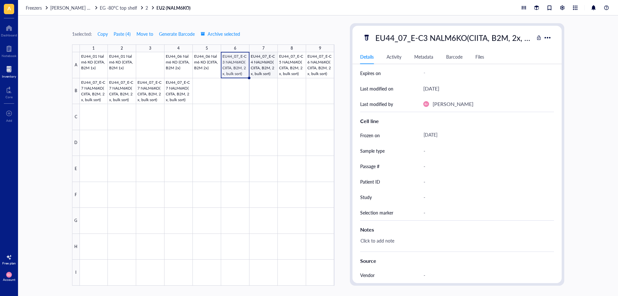
click at [267, 71] on div at bounding box center [207, 168] width 255 height 233
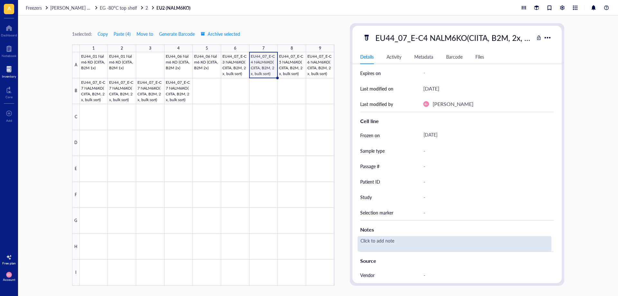
click at [380, 244] on div "Click to add note" at bounding box center [455, 243] width 194 height 15
type textarea "dead"
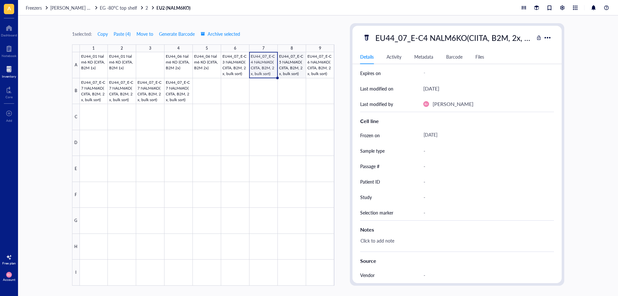
click at [291, 71] on div at bounding box center [207, 168] width 255 height 233
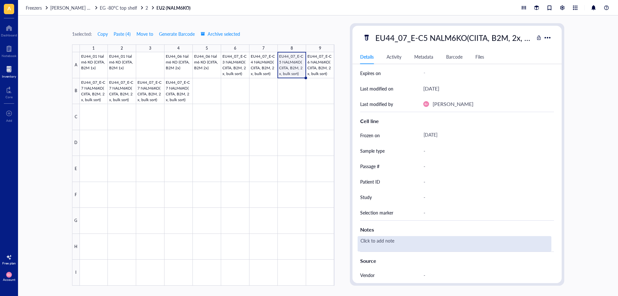
click at [383, 242] on div "Click to add note" at bounding box center [455, 243] width 194 height 15
type textarea "dead"
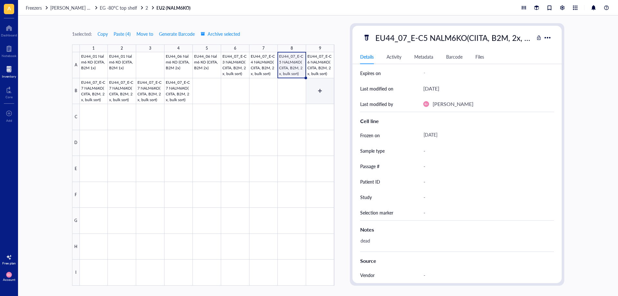
click at [320, 72] on div at bounding box center [207, 168] width 255 height 233
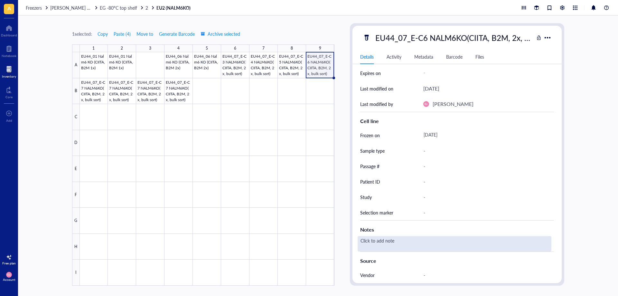
click at [378, 243] on div "Click to add note" at bounding box center [455, 243] width 194 height 15
type textarea "dead"
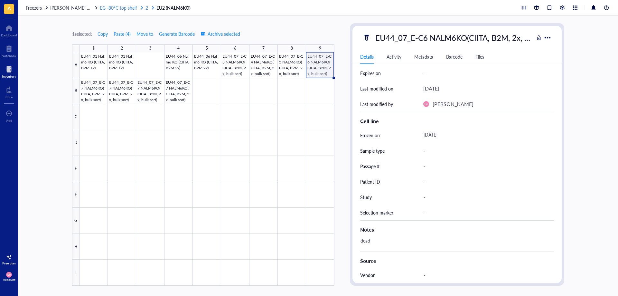
click at [122, 10] on span "EG -80°C top shelf" at bounding box center [118, 8] width 37 height 6
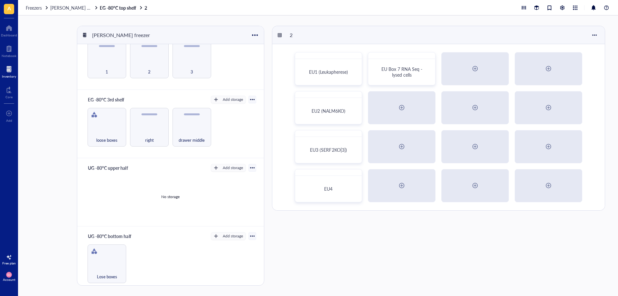
scroll to position [161, 0]
click at [326, 153] on div "EU3 (SERF2KO[3])" at bounding box center [328, 150] width 61 height 20
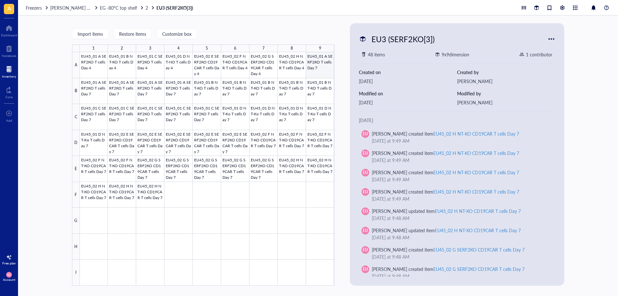
click at [321, 69] on div at bounding box center [207, 168] width 255 height 233
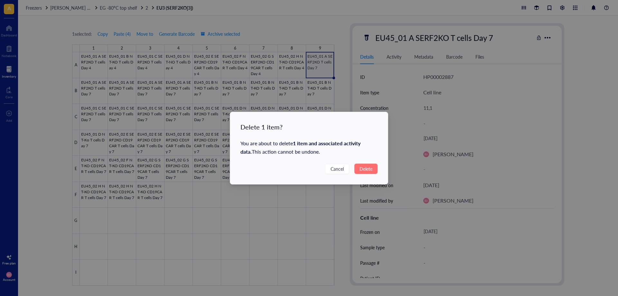
click at [361, 168] on span "Delete" at bounding box center [365, 168] width 13 height 7
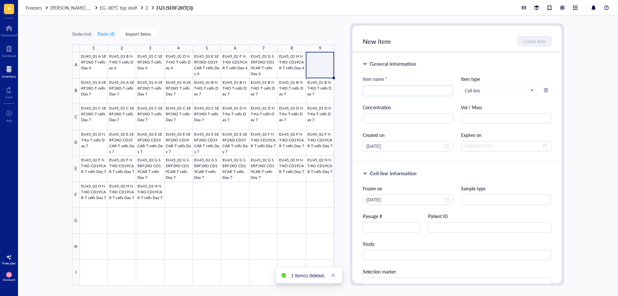
click at [94, 95] on div at bounding box center [207, 168] width 255 height 233
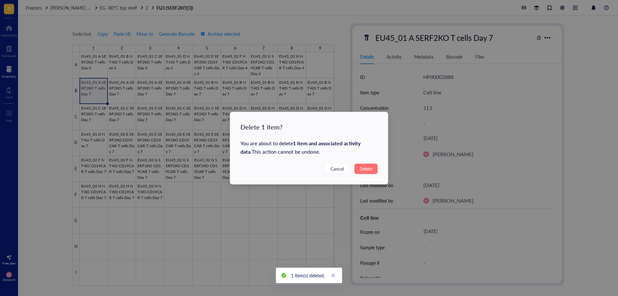
click at [364, 163] on button "Delete" at bounding box center [365, 168] width 23 height 10
click at [364, 167] on span "Delete" at bounding box center [365, 168] width 13 height 7
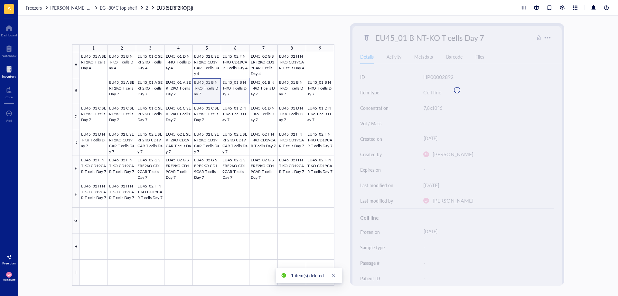
drag, startPoint x: 210, startPoint y: 93, endPoint x: 240, endPoint y: 93, distance: 29.6
click at [240, 93] on div at bounding box center [207, 168] width 255 height 233
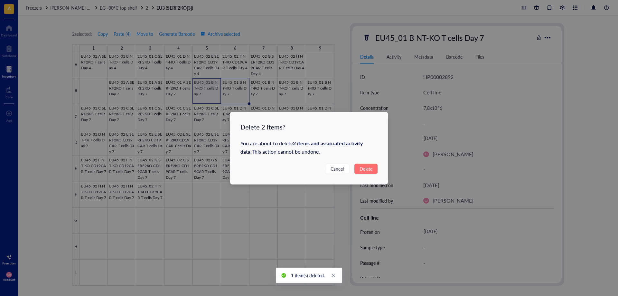
click at [372, 168] on span "Delete" at bounding box center [365, 168] width 13 height 7
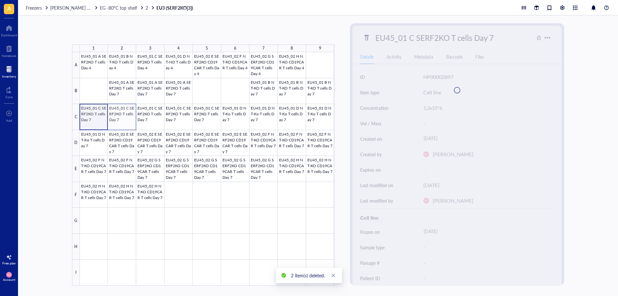
drag, startPoint x: 91, startPoint y: 117, endPoint x: 118, endPoint y: 117, distance: 27.7
click at [118, 117] on div at bounding box center [207, 168] width 255 height 233
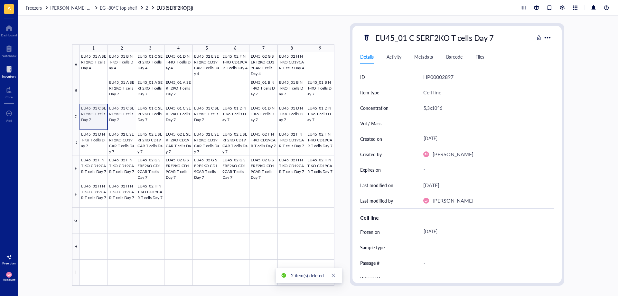
drag, startPoint x: 105, startPoint y: 117, endPoint x: 126, endPoint y: 118, distance: 21.3
click at [126, 118] on div at bounding box center [207, 168] width 255 height 233
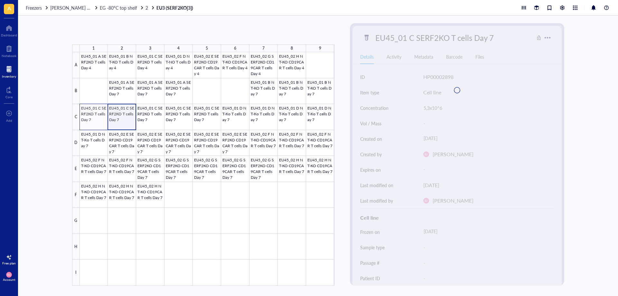
drag, startPoint x: 102, startPoint y: 119, endPoint x: 94, endPoint y: 118, distance: 8.1
click at [94, 118] on div at bounding box center [207, 168] width 255 height 233
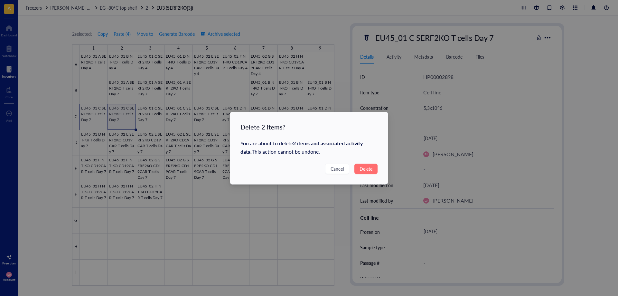
click at [367, 166] on span "Delete" at bounding box center [365, 168] width 13 height 7
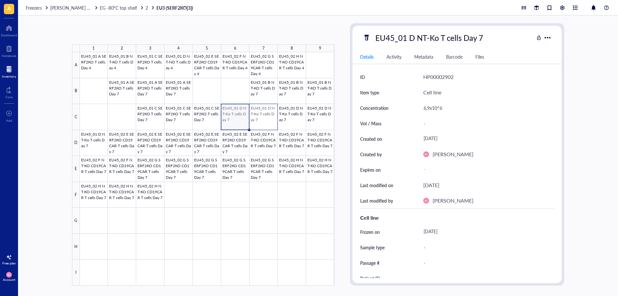
drag, startPoint x: 238, startPoint y: 121, endPoint x: 262, endPoint y: 121, distance: 24.1
click at [262, 121] on div at bounding box center [207, 168] width 255 height 233
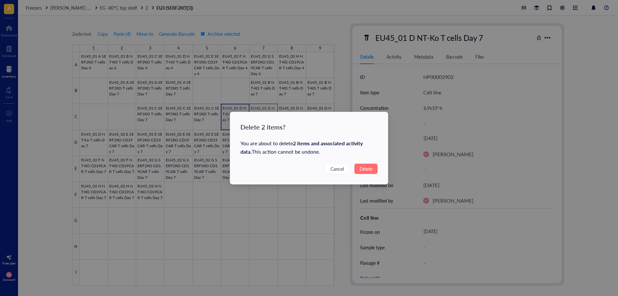
click at [368, 168] on span "Delete" at bounding box center [365, 168] width 13 height 7
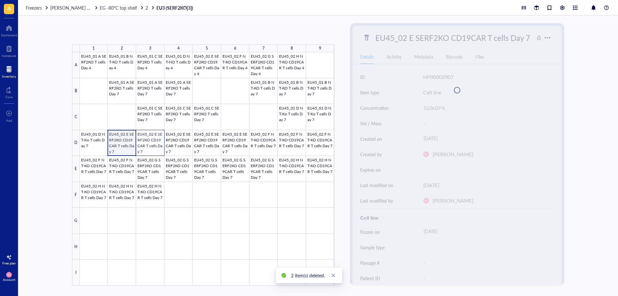
click at [159, 144] on div at bounding box center [207, 168] width 255 height 233
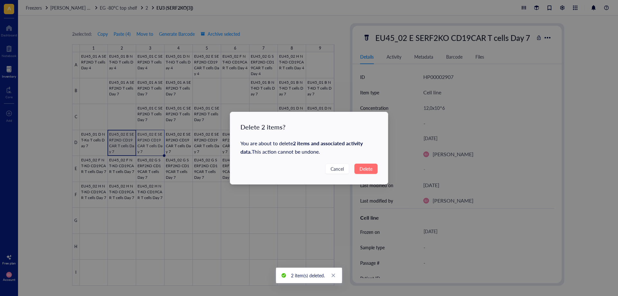
click at [374, 171] on button "Delete" at bounding box center [365, 168] width 23 height 10
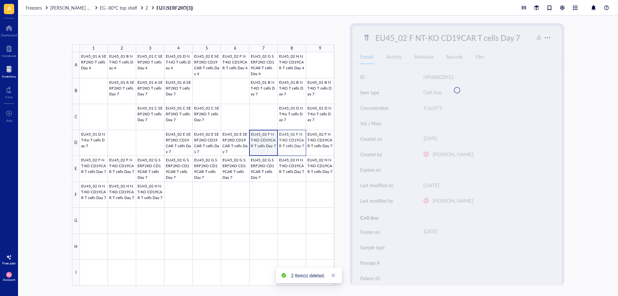
click at [294, 147] on div at bounding box center [207, 168] width 255 height 233
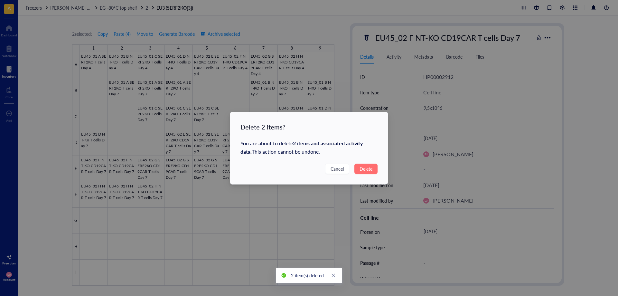
click at [368, 169] on span "Delete" at bounding box center [365, 168] width 13 height 7
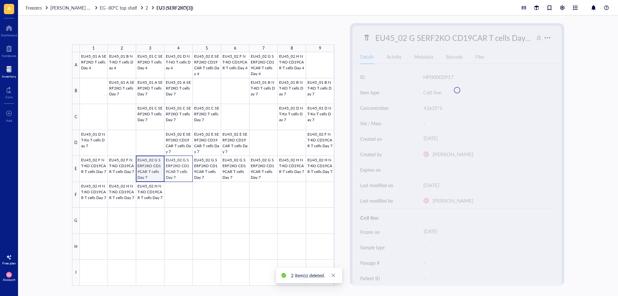
drag, startPoint x: 148, startPoint y: 169, endPoint x: 179, endPoint y: 171, distance: 31.3
click at [179, 171] on div at bounding box center [207, 168] width 255 height 233
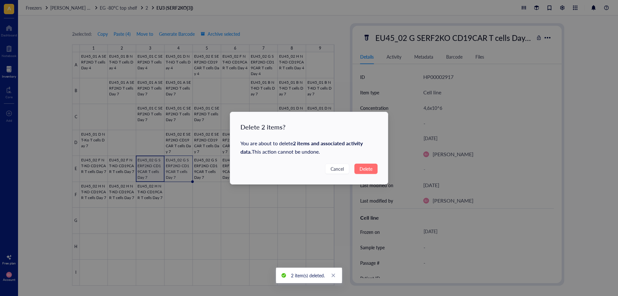
click at [367, 169] on span "Delete" at bounding box center [365, 168] width 13 height 7
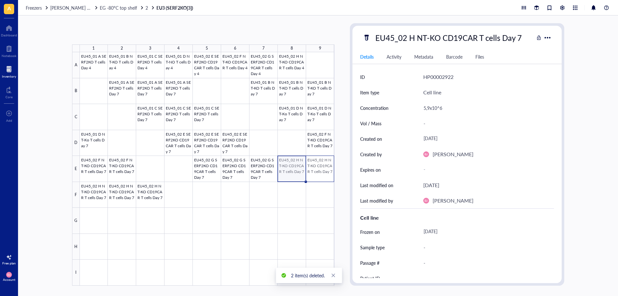
drag, startPoint x: 291, startPoint y: 168, endPoint x: 318, endPoint y: 169, distance: 27.7
click at [318, 169] on div at bounding box center [207, 168] width 255 height 233
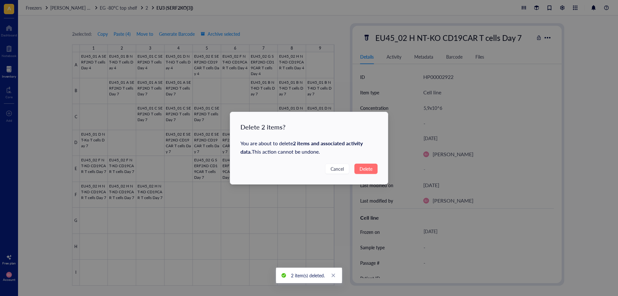
click at [371, 170] on span "Delete" at bounding box center [365, 168] width 13 height 7
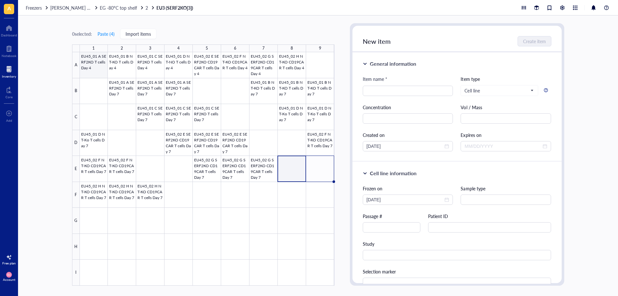
drag, startPoint x: 99, startPoint y: 66, endPoint x: 164, endPoint y: 63, distance: 64.4
click at [100, 66] on div at bounding box center [207, 168] width 255 height 233
